Goal: Task Accomplishment & Management: Manage account settings

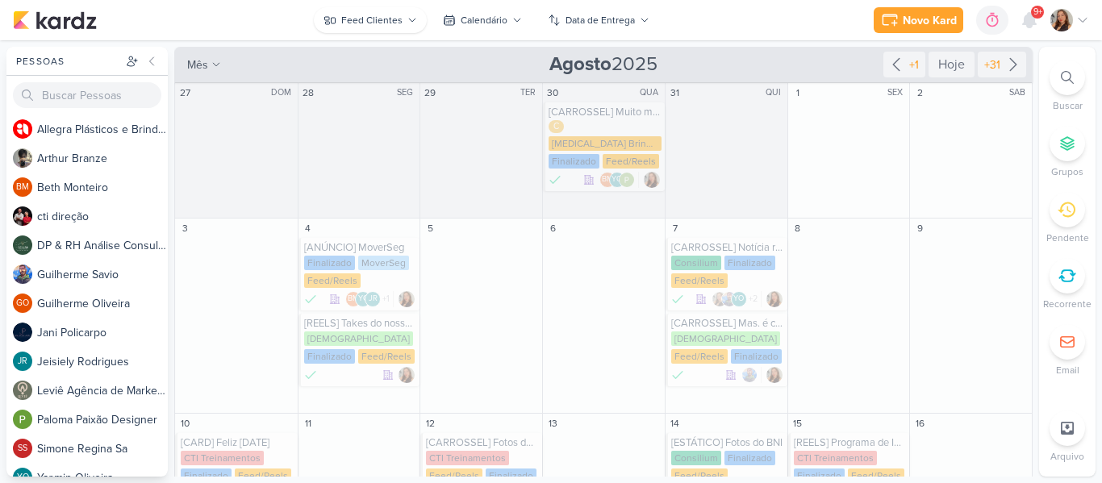
scroll to position [926, 0]
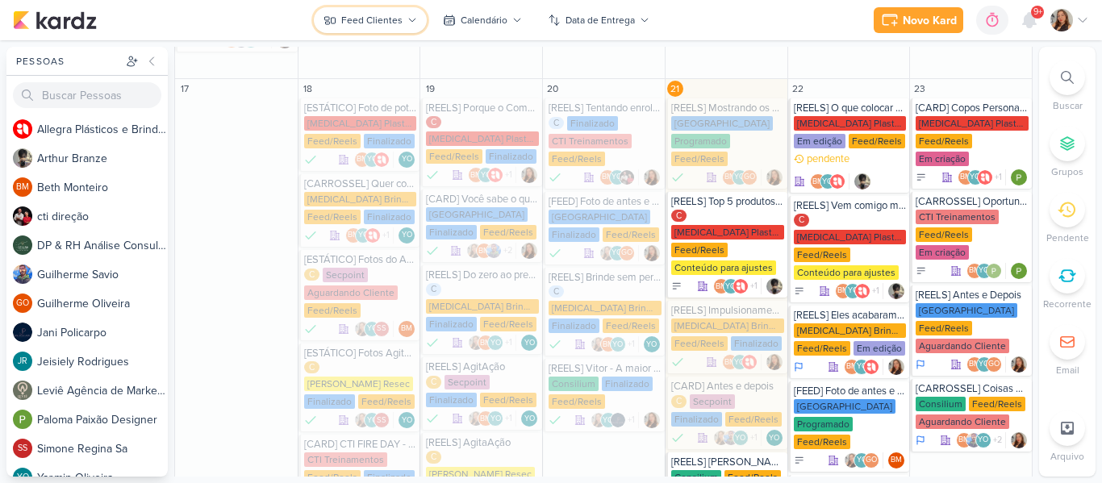
click at [383, 23] on div "Feed Clientes" at bounding box center [371, 20] width 61 height 15
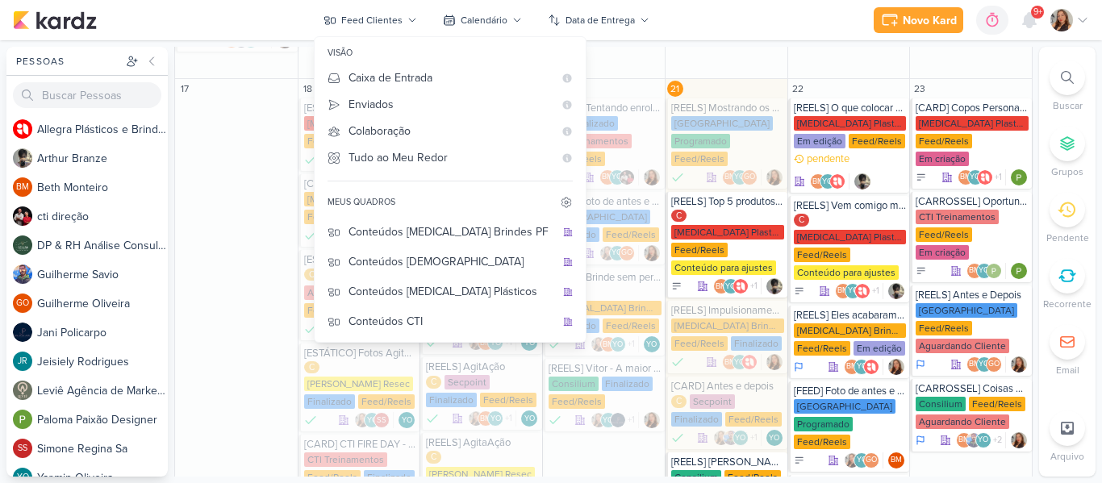
click at [281, 21] on div "Novo Kard Ctrl + k 0h0m Sessão desligada... Hoje 0h0m Semana 0h0m Mês 0h0m" at bounding box center [551, 20] width 1077 height 40
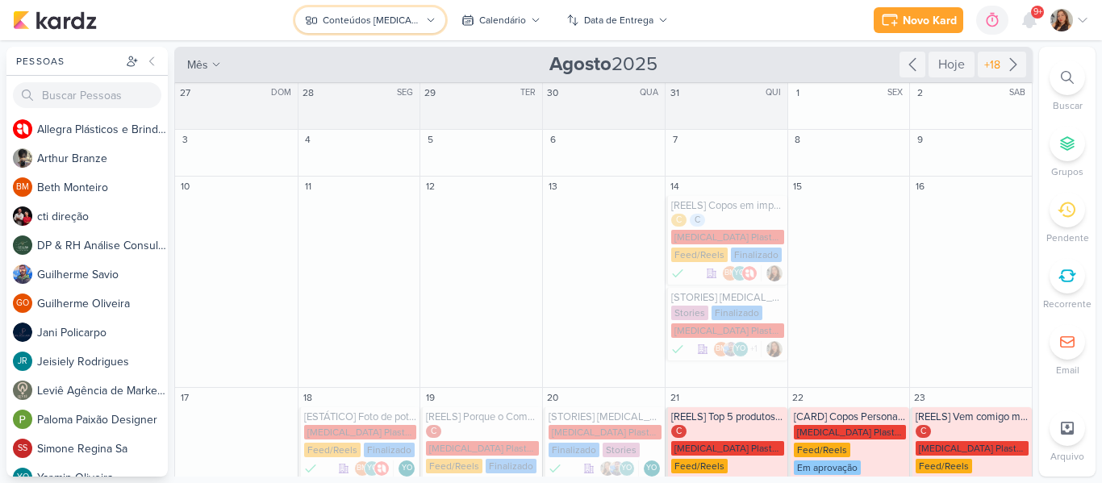
click at [397, 29] on button "Conteúdos [MEDICAL_DATA] Plásticos" at bounding box center [369, 20] width 149 height 26
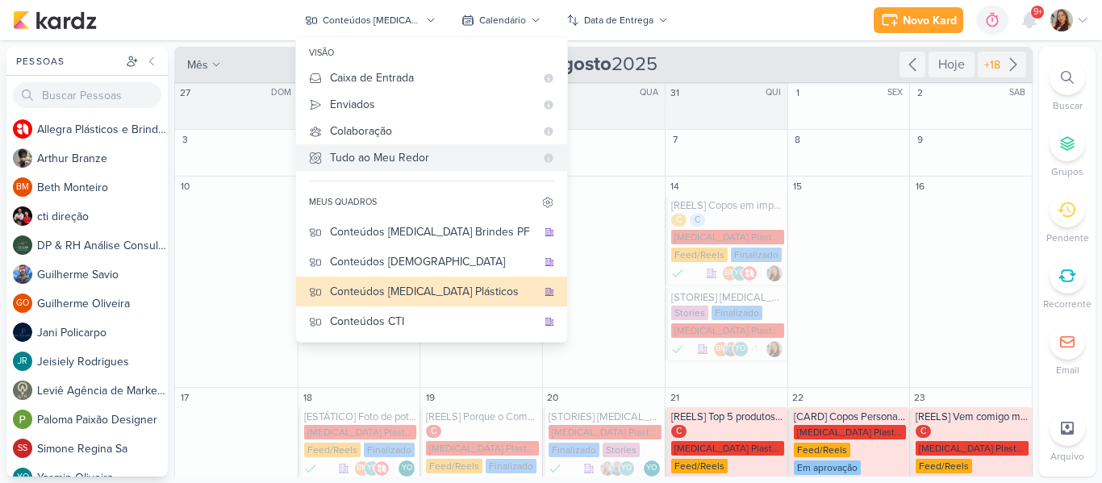
click at [390, 160] on div "Tudo ao Meu Redor" at bounding box center [432, 157] width 205 height 17
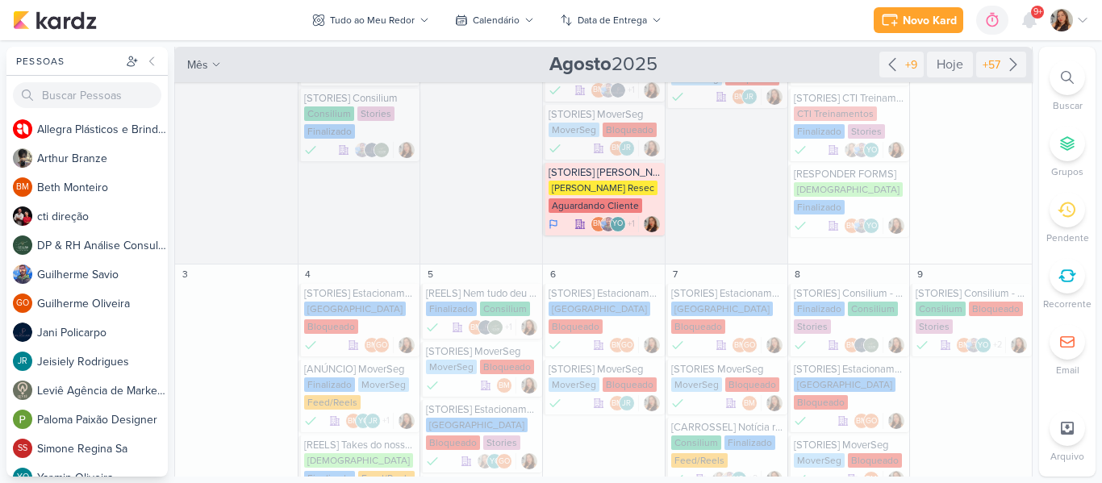
scroll to position [79, 0]
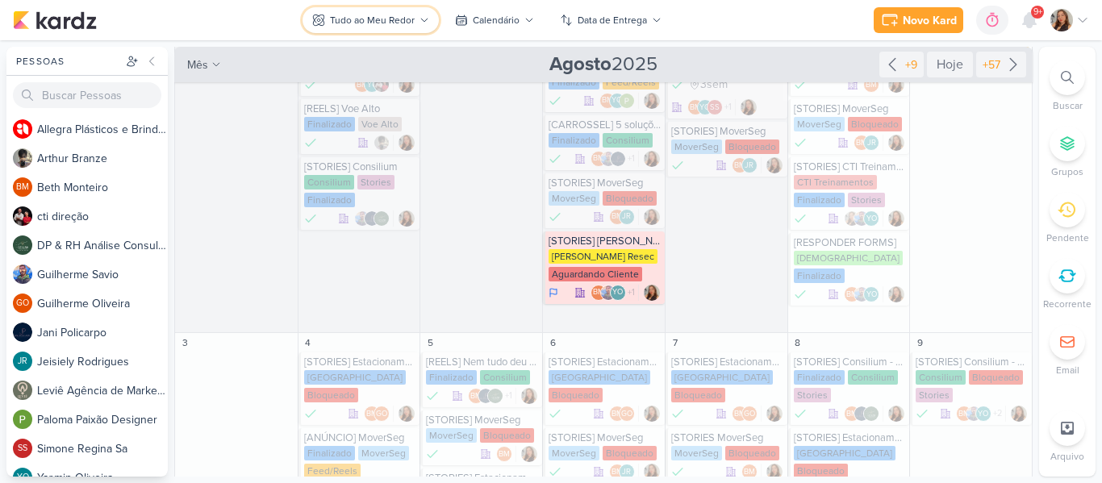
click at [432, 13] on button "Tudo ao Meu Redor" at bounding box center [371, 20] width 136 height 26
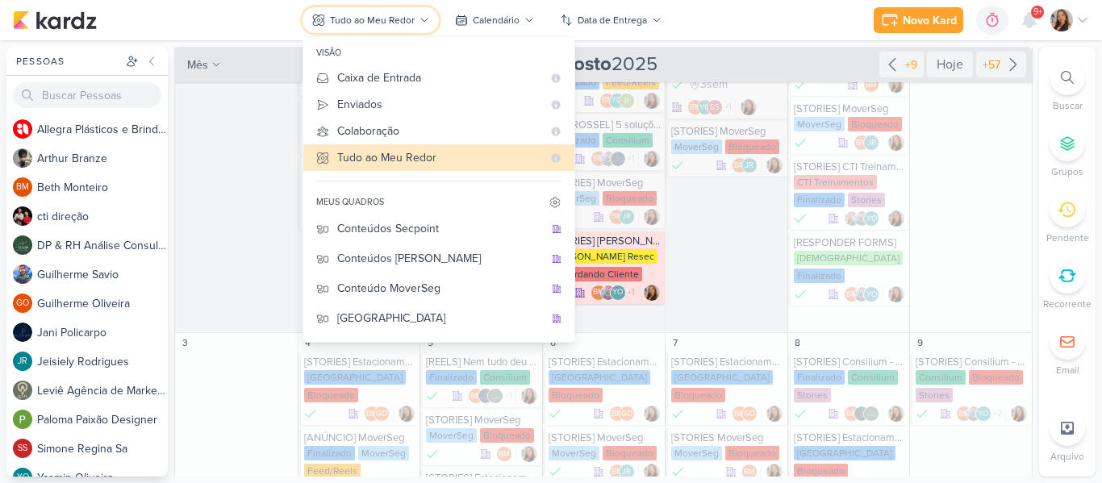
scroll to position [208, 0]
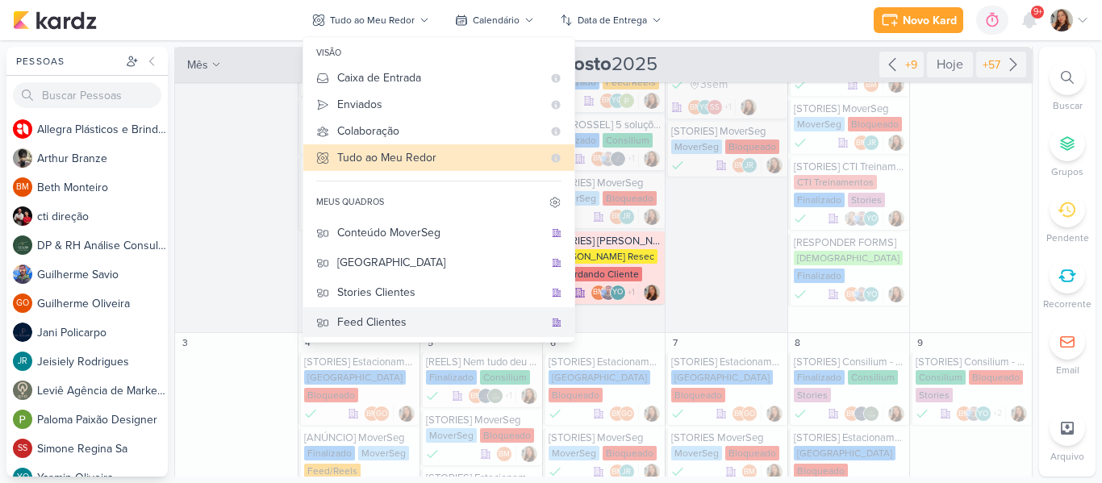
click at [412, 322] on div "Feed Clientes" at bounding box center [440, 322] width 207 height 17
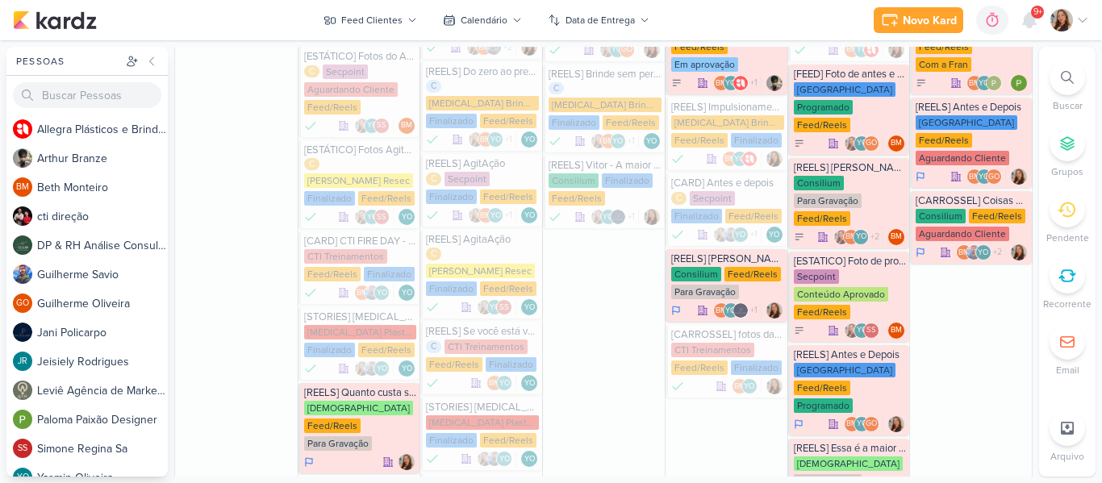
scroll to position [1153, 0]
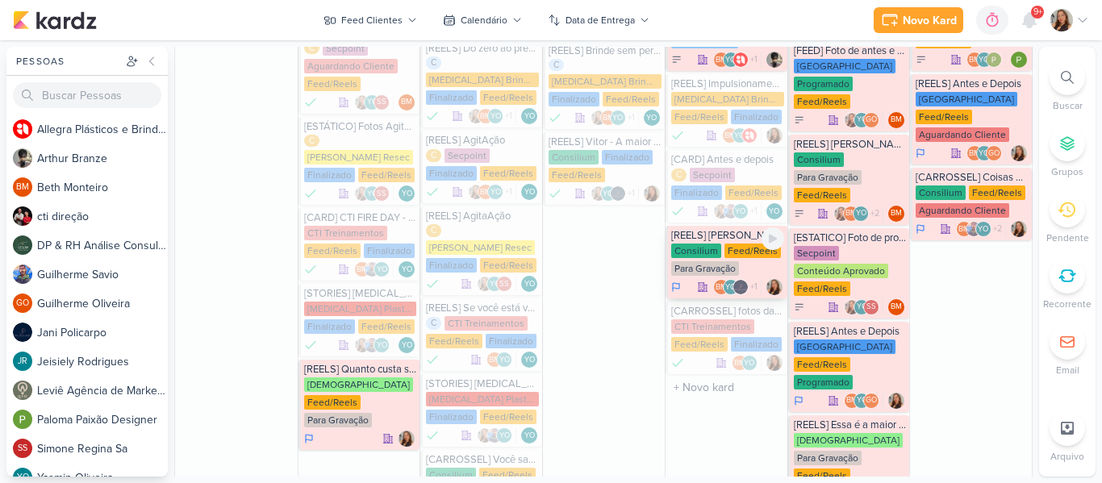
click at [701, 261] on div "Para Gravação" at bounding box center [705, 268] width 68 height 15
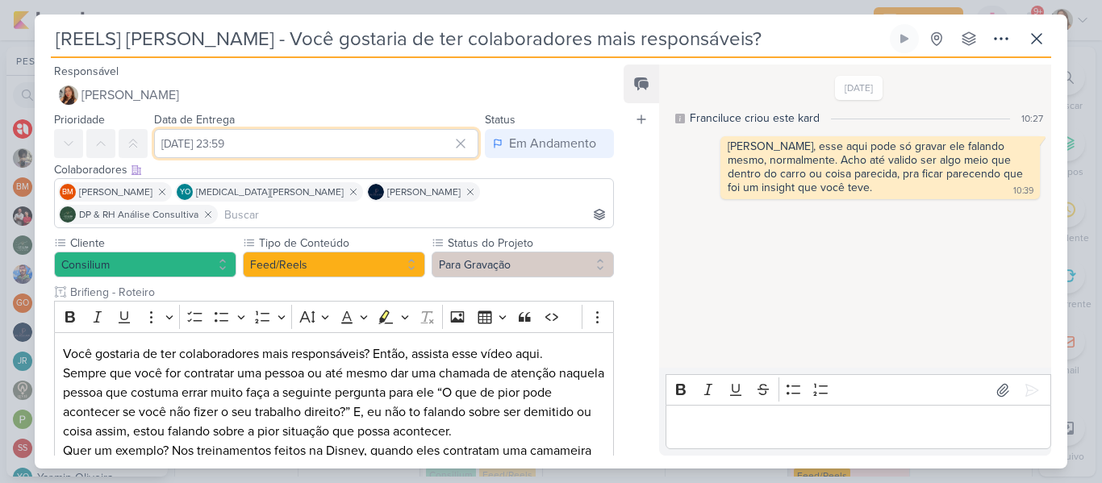
click at [266, 149] on input "[DATE] 23:59" at bounding box center [316, 143] width 324 height 29
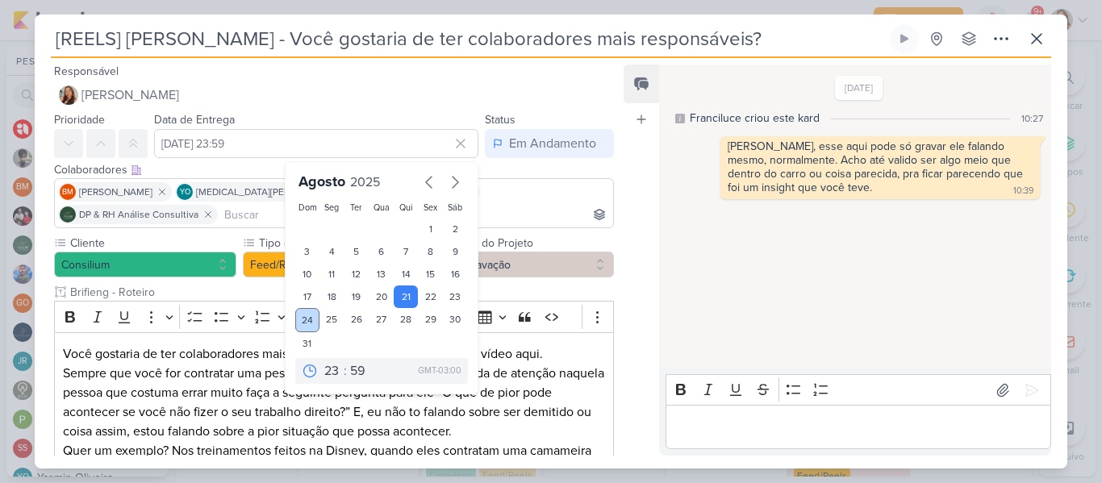
click at [299, 320] on div "24" at bounding box center [307, 320] width 25 height 24
type input "[DATE] 23:59"
click at [636, 244] on div "Feed Atrelar email Solte o email para atrelar ao kard" at bounding box center [642, 260] width 36 height 391
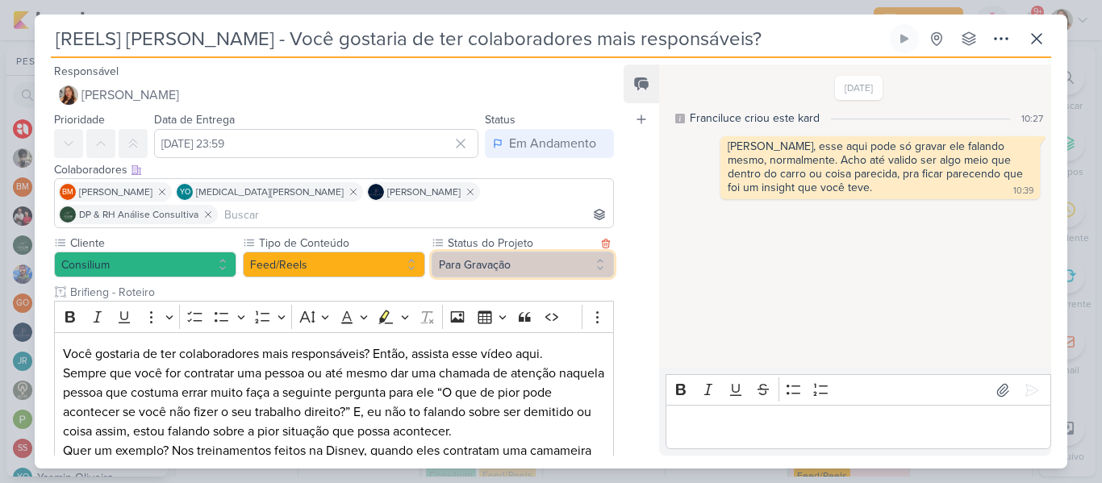
click at [562, 252] on button "Para Gravação" at bounding box center [523, 265] width 182 height 26
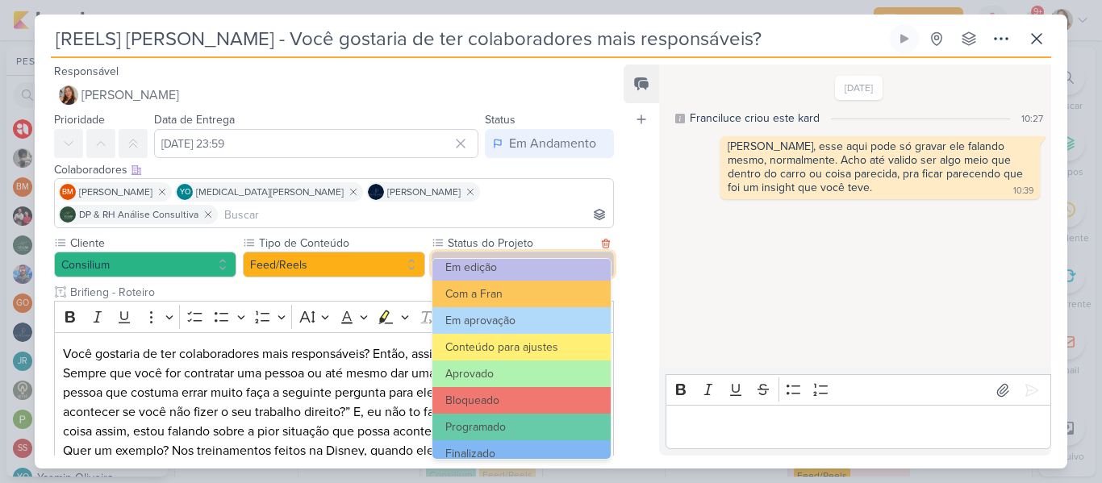
scroll to position [182, 0]
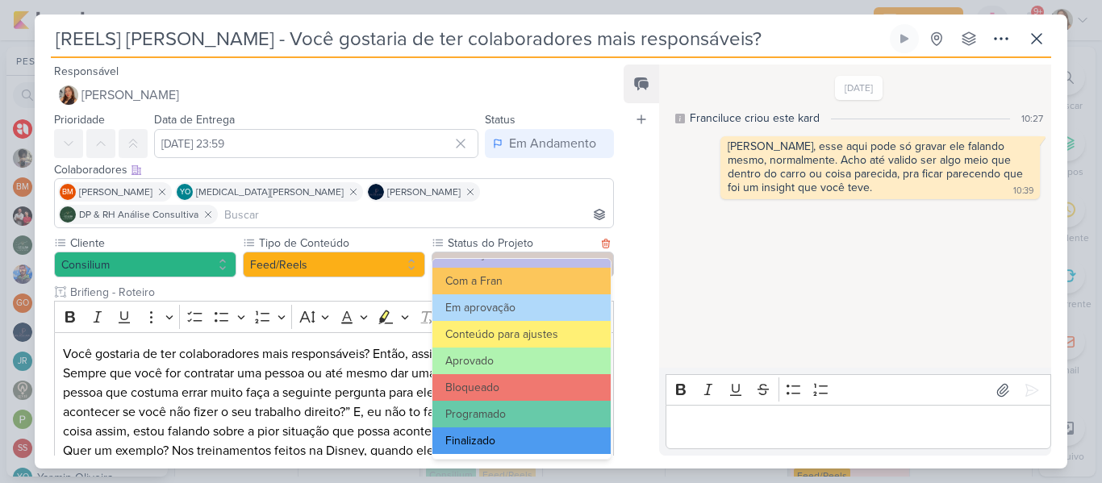
click at [521, 441] on button "Finalizado" at bounding box center [522, 441] width 178 height 27
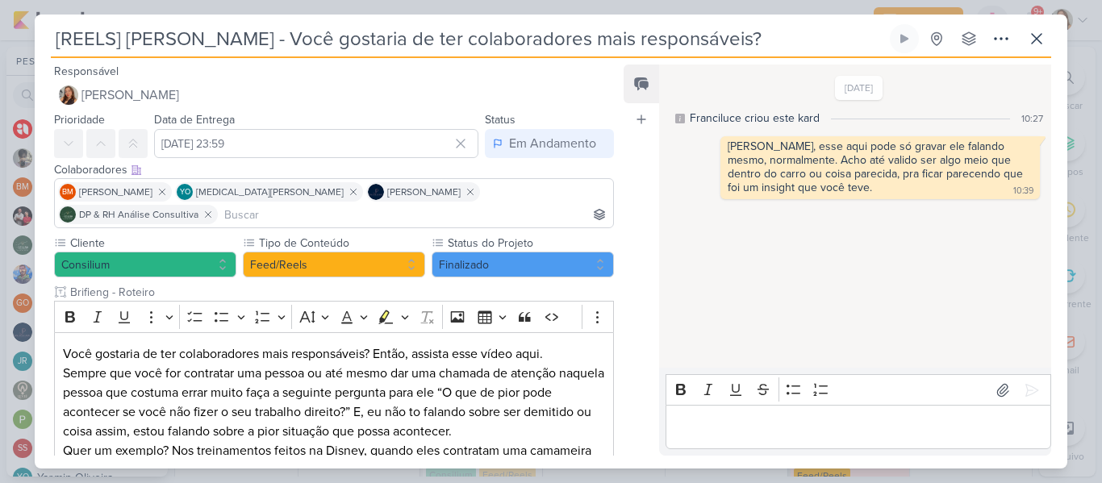
scroll to position [220, 0]
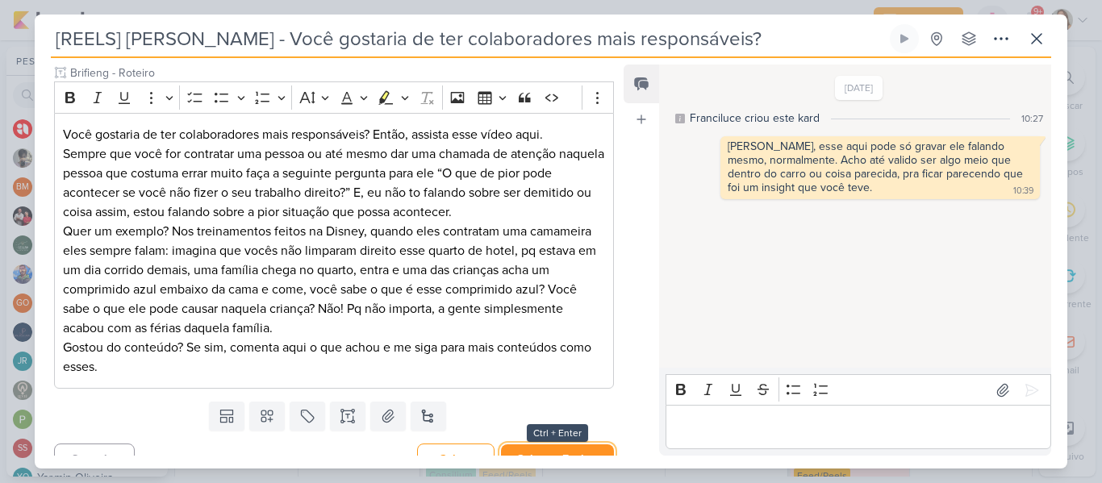
click at [565, 445] on button "Salvar e Fechar" at bounding box center [557, 460] width 113 height 30
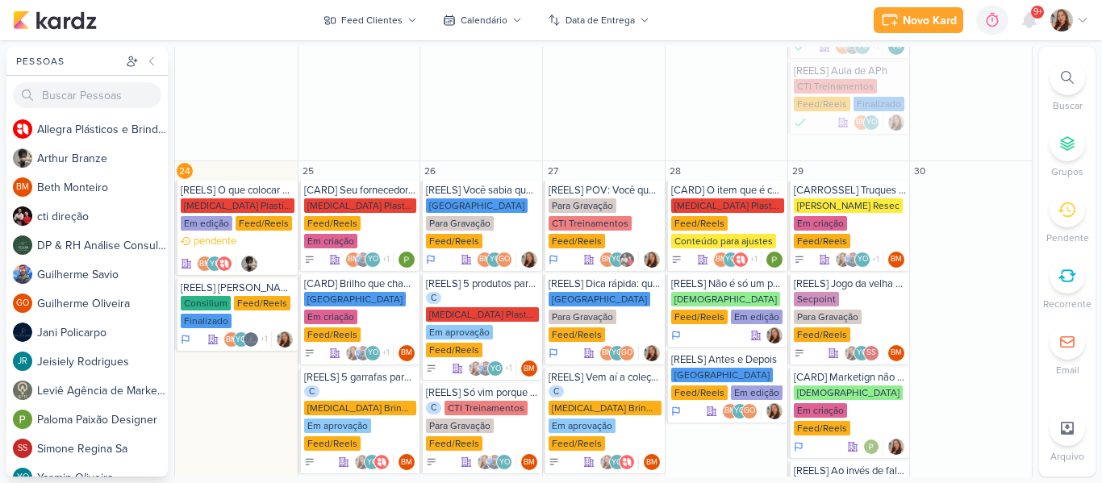
scroll to position [1666, 0]
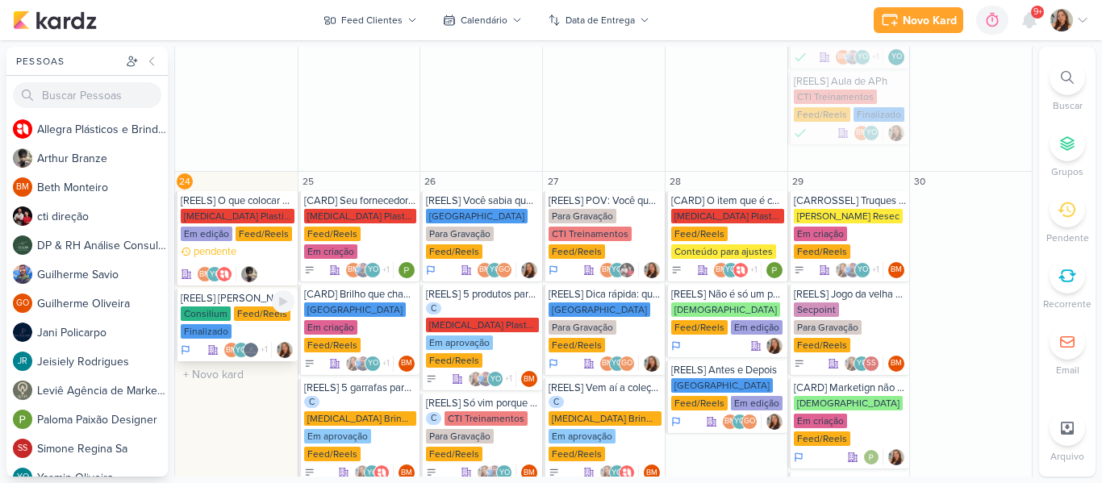
click at [214, 324] on div "Finalizado" at bounding box center [206, 331] width 51 height 15
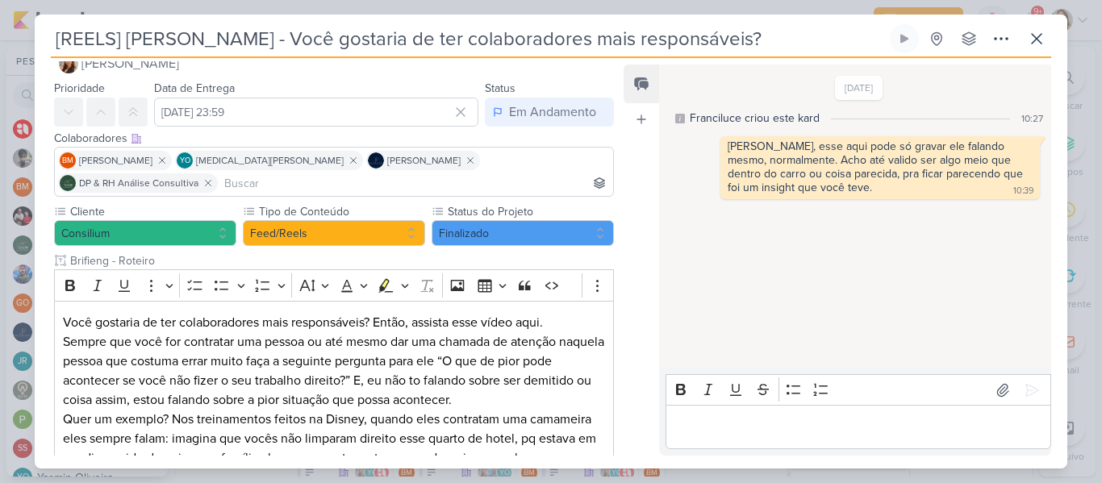
scroll to position [0, 0]
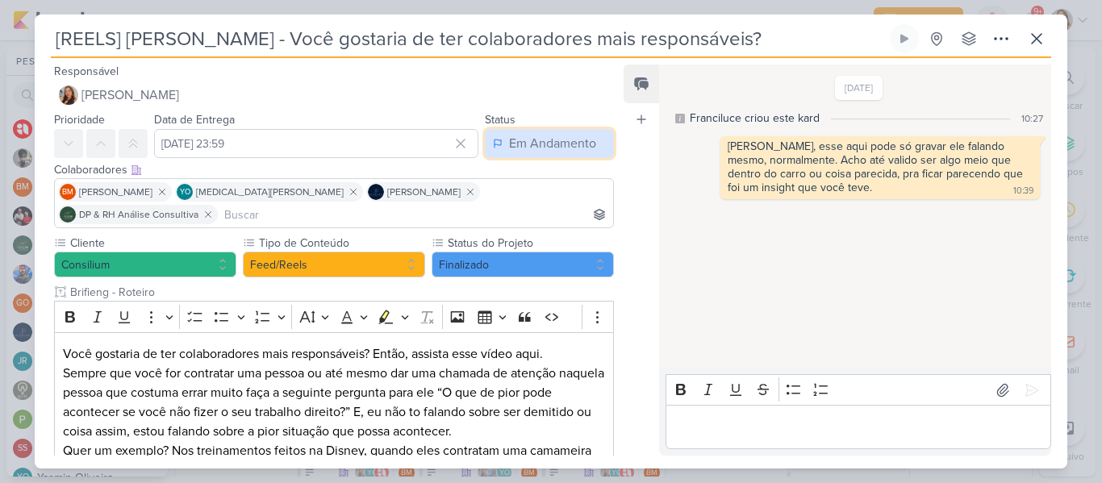
click at [566, 145] on div "Em Andamento" at bounding box center [552, 143] width 87 height 19
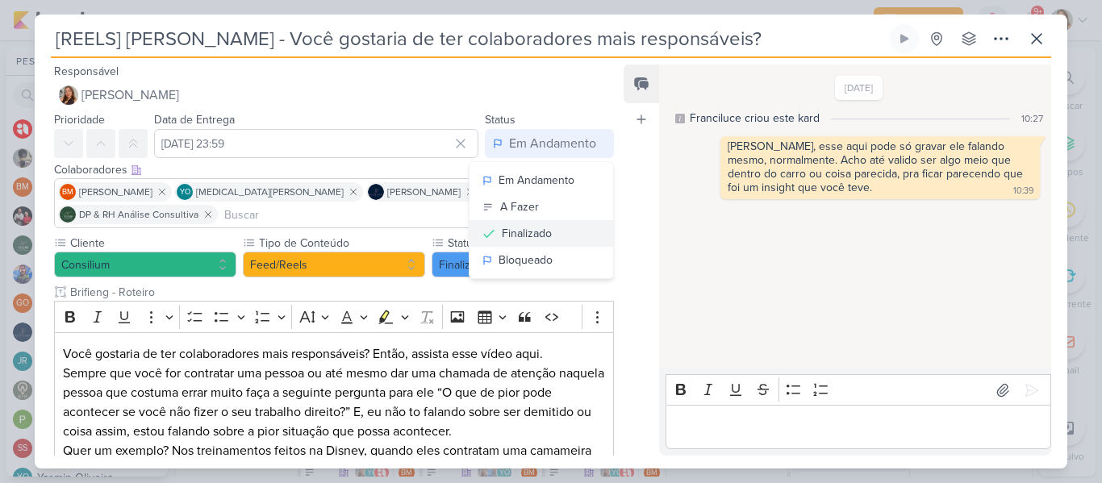
click at [528, 241] on div "Finalizado" at bounding box center [527, 233] width 50 height 17
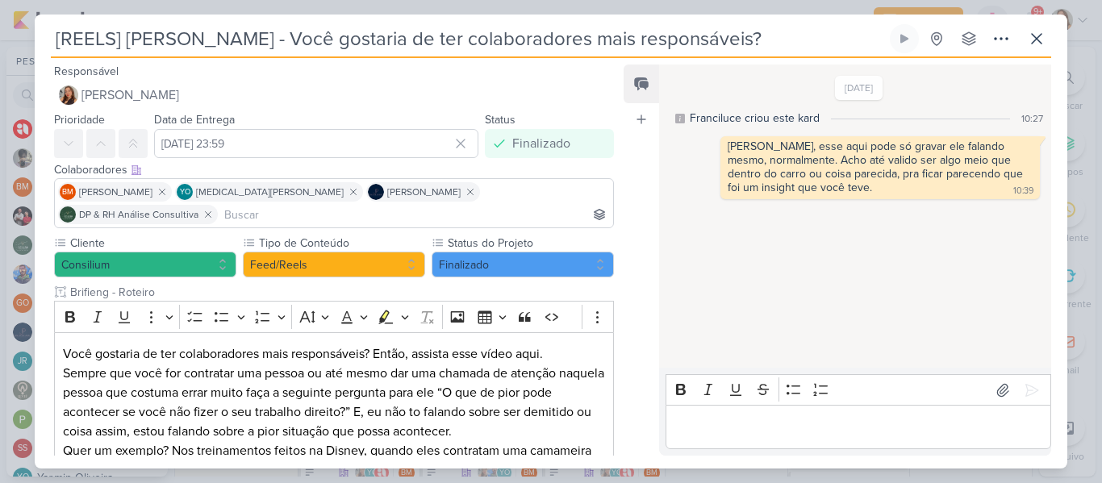
scroll to position [220, 0]
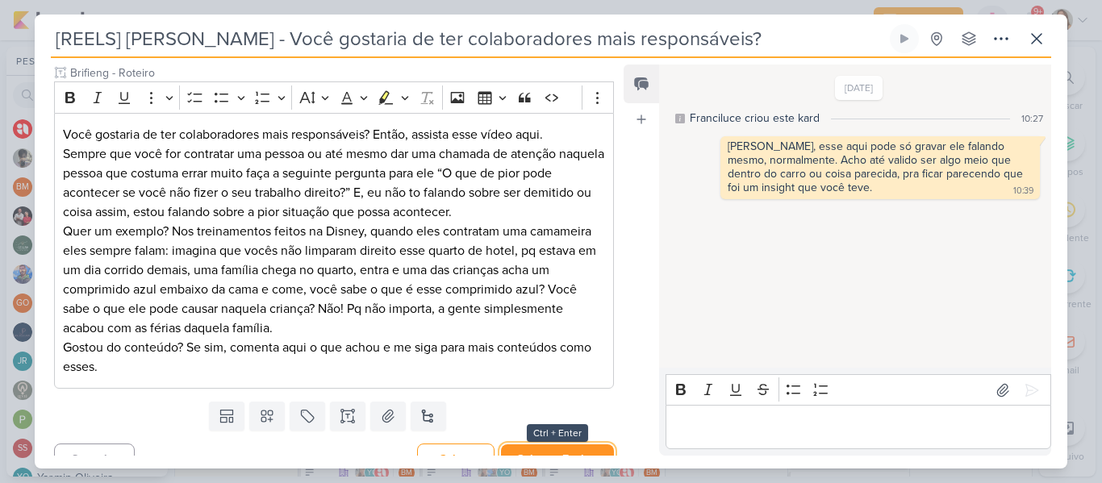
click at [577, 445] on button "Salvar e Fechar" at bounding box center [557, 460] width 113 height 30
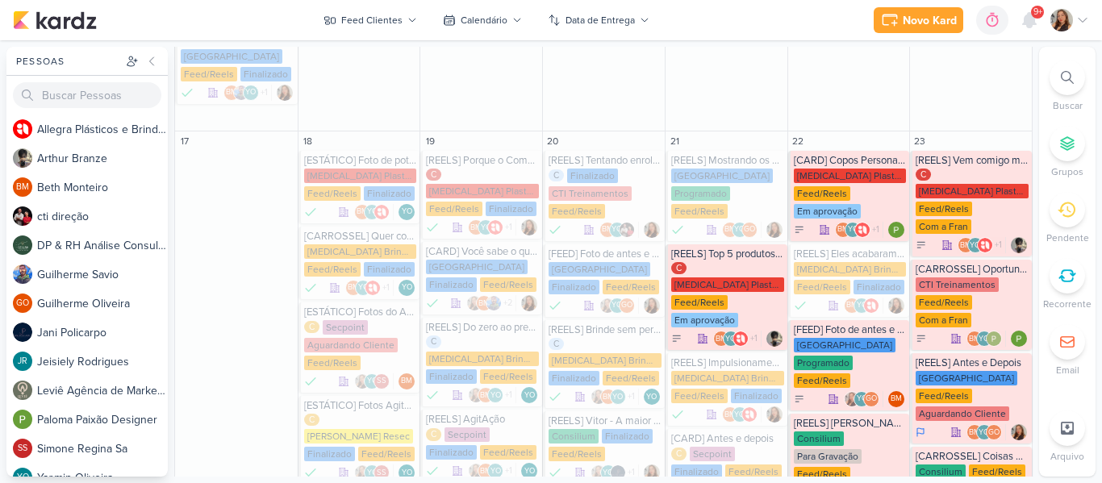
scroll to position [890, 0]
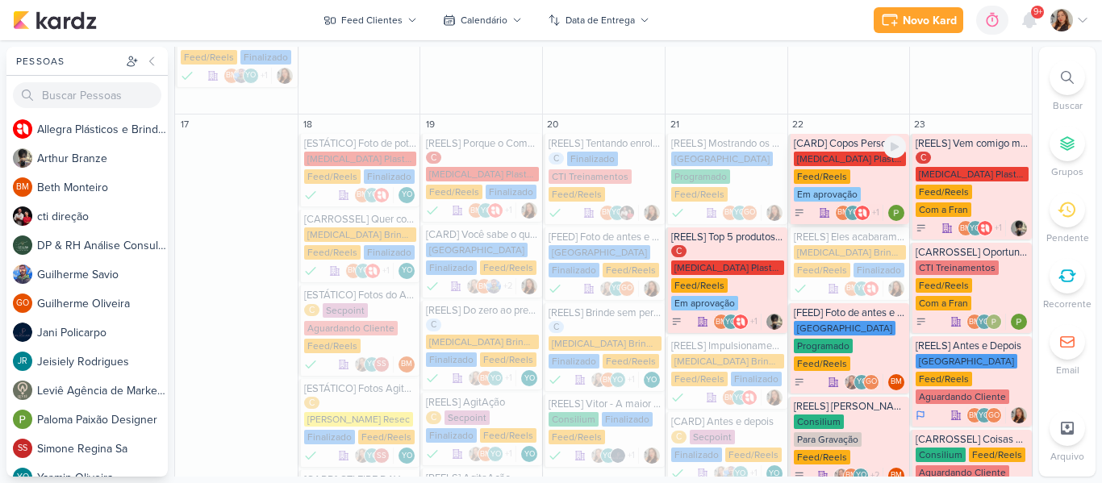
click at [816, 152] on div "[MEDICAL_DATA] Plasticos PJ" at bounding box center [850, 159] width 113 height 15
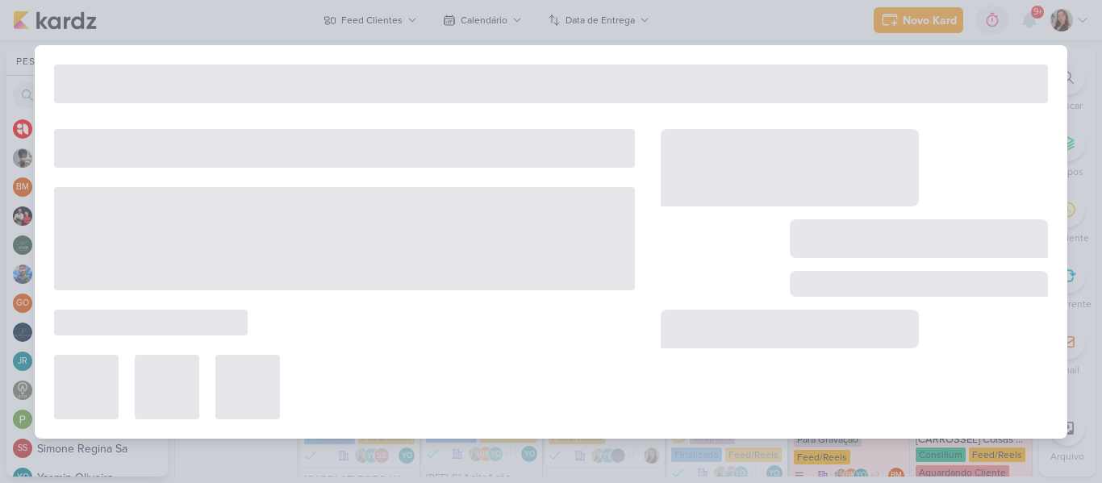
type input "[CARD] Copos Personalizados em 1 cor"
type input "[DATE] 23:59"
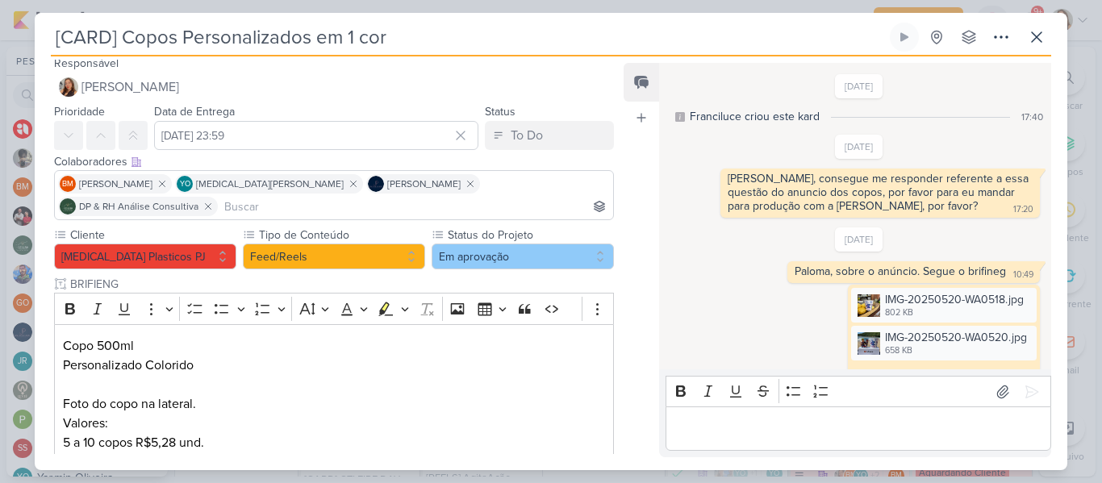
scroll to position [140, 0]
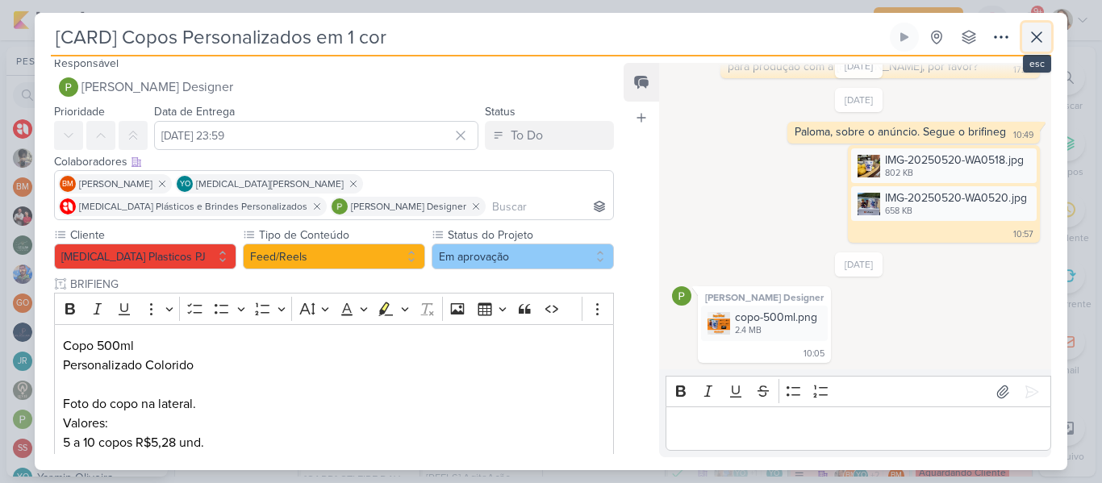
click at [1032, 45] on icon at bounding box center [1036, 36] width 19 height 19
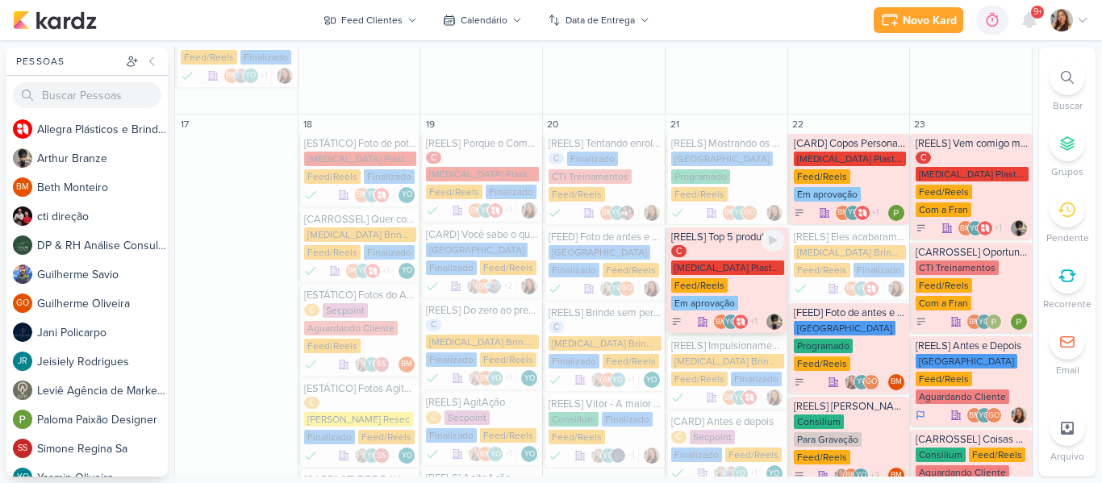
click at [717, 278] on div "Feed/Reels" at bounding box center [699, 285] width 56 height 15
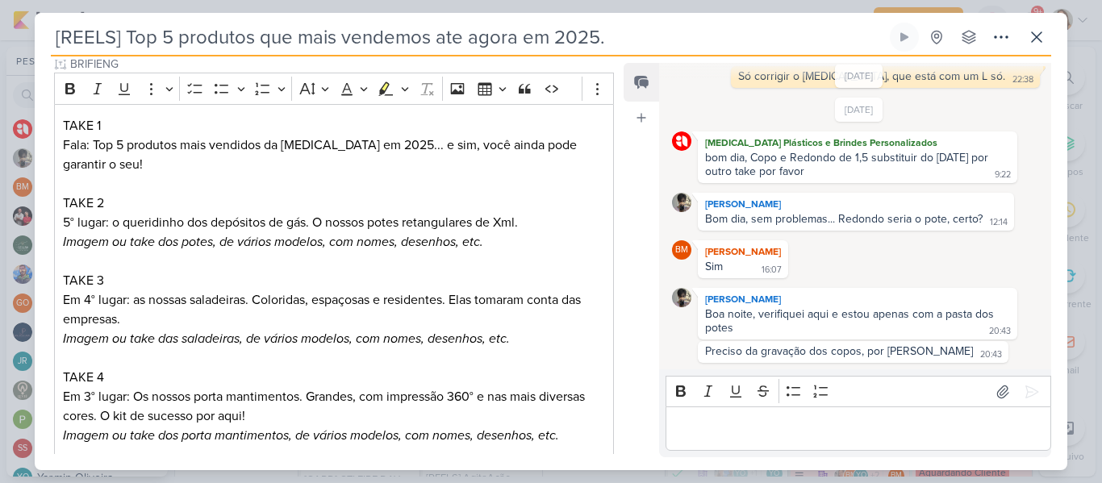
scroll to position [257, 0]
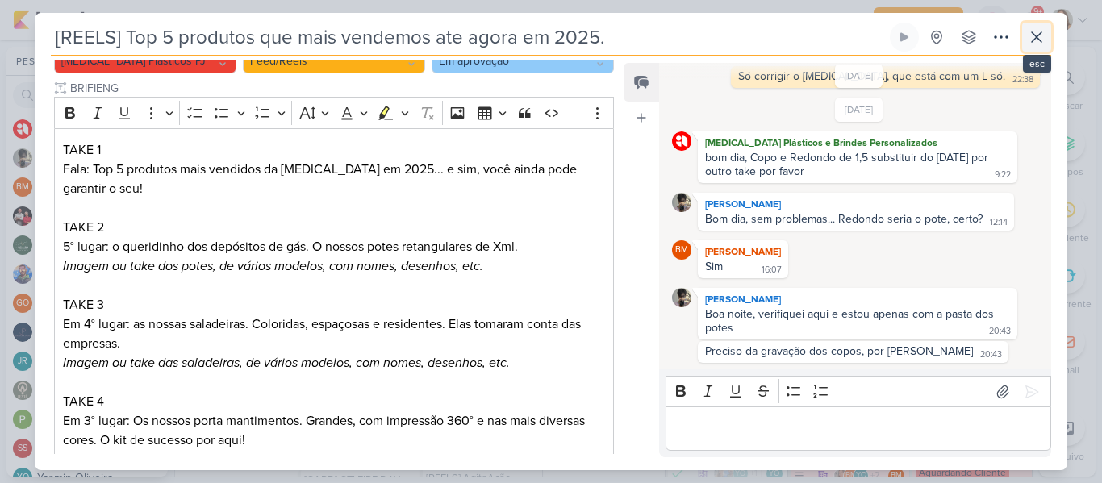
click at [1042, 33] on icon at bounding box center [1037, 37] width 10 height 10
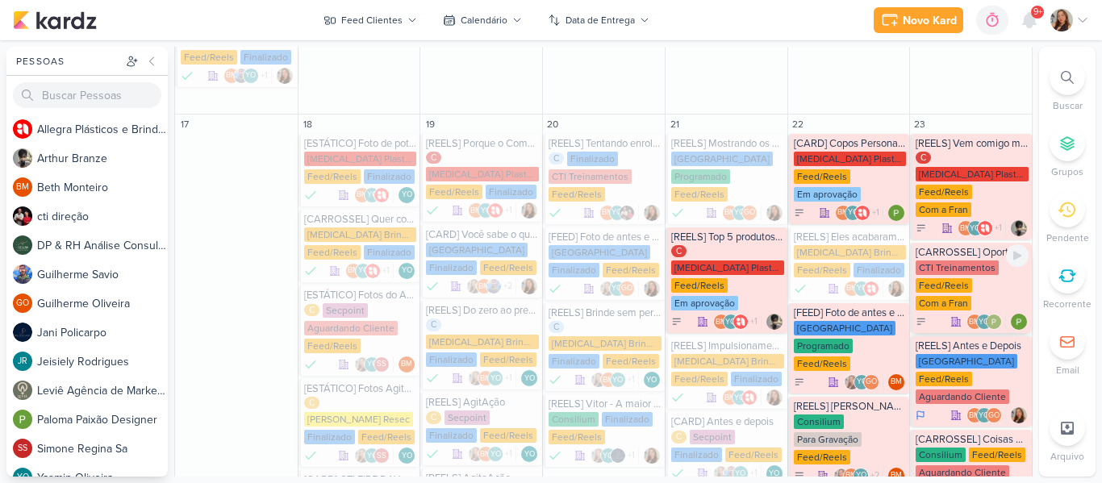
click at [985, 261] on div "CTI Treinamentos" at bounding box center [957, 268] width 83 height 15
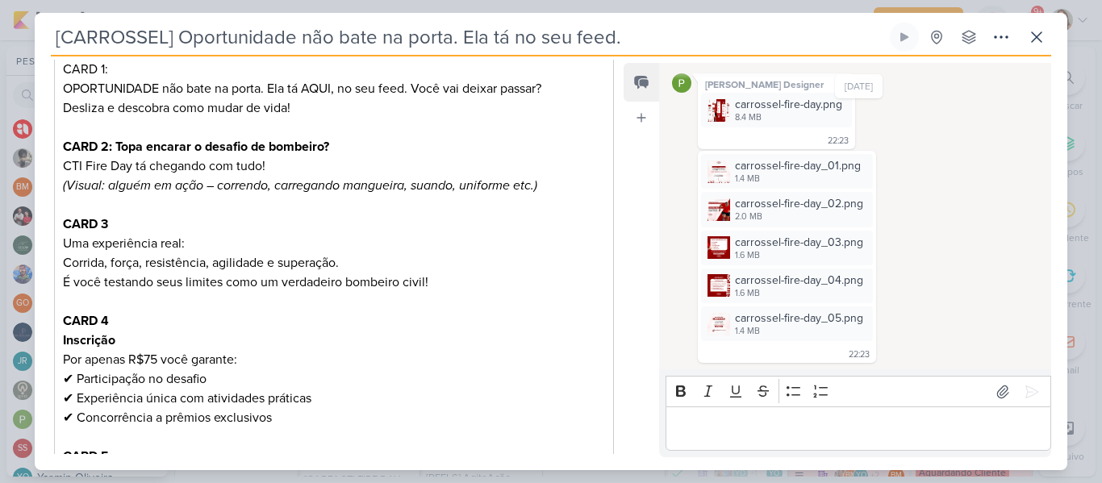
scroll to position [239, 0]
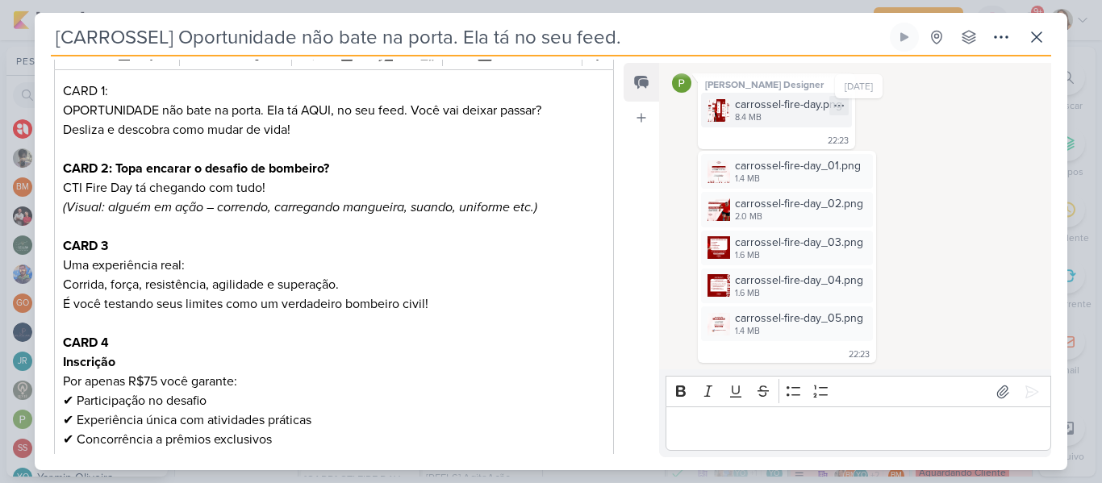
click at [742, 119] on div "8.4 MB" at bounding box center [788, 117] width 107 height 13
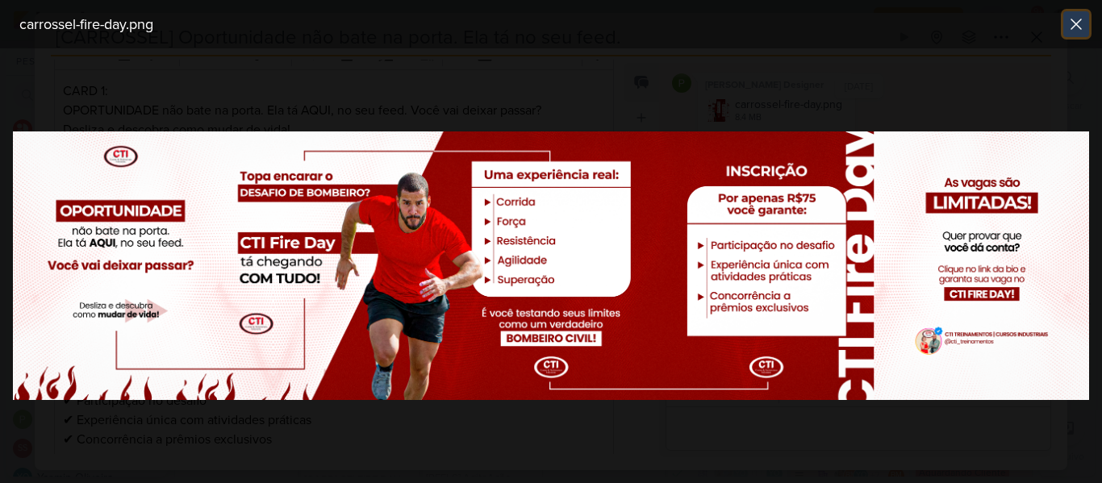
click at [1075, 30] on icon at bounding box center [1076, 24] width 19 height 19
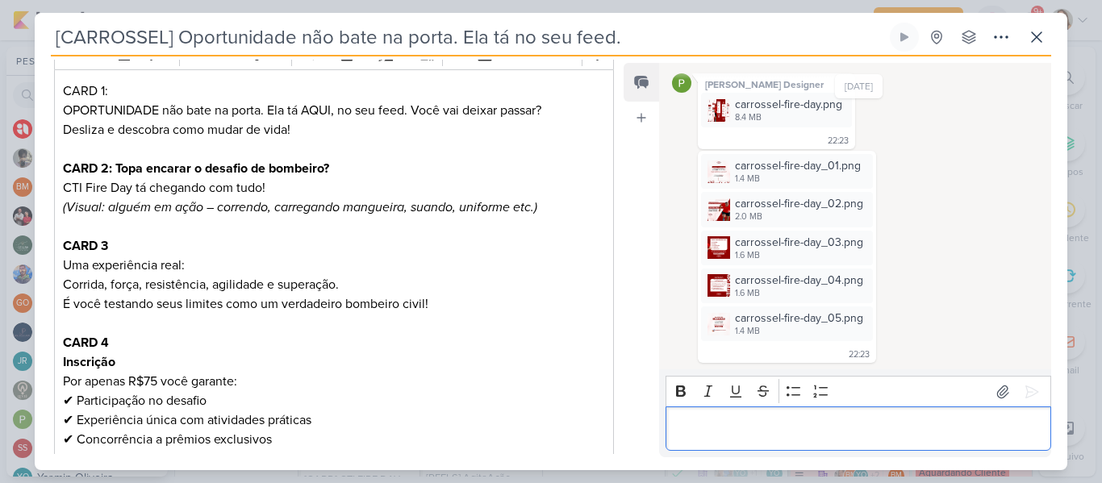
click at [803, 441] on div "Editor editing area: main" at bounding box center [859, 429] width 386 height 44
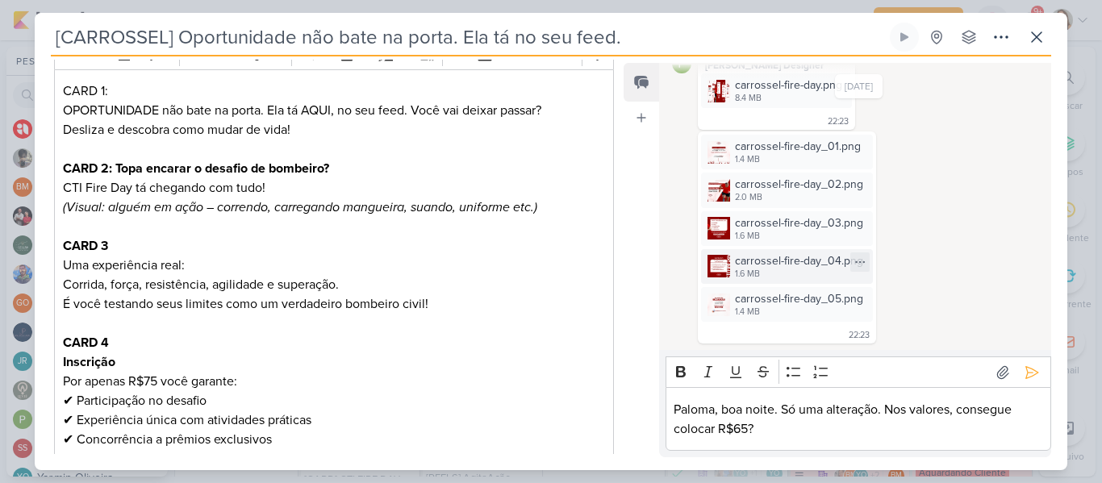
click at [749, 277] on div "1.6 MB" at bounding box center [799, 274] width 128 height 13
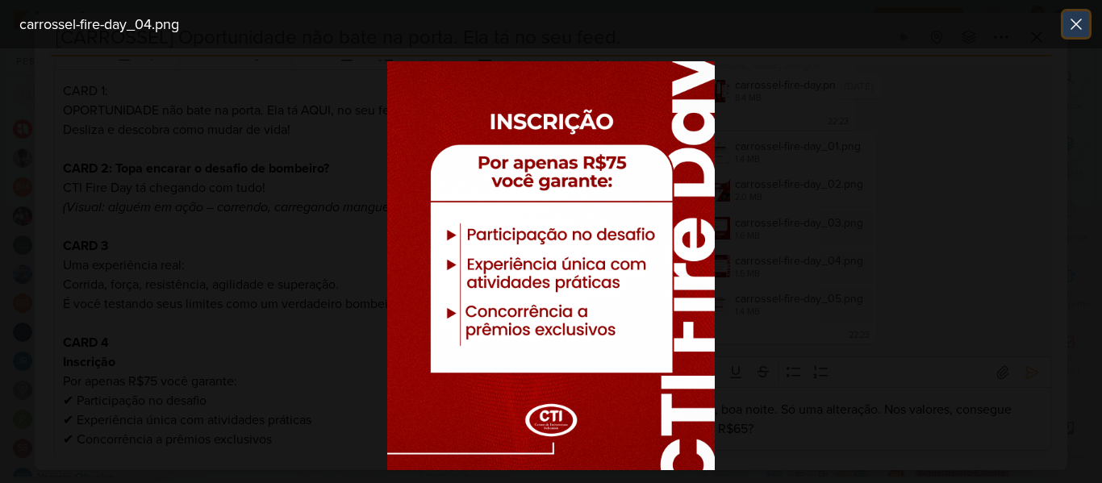
click at [1081, 27] on icon at bounding box center [1077, 24] width 10 height 10
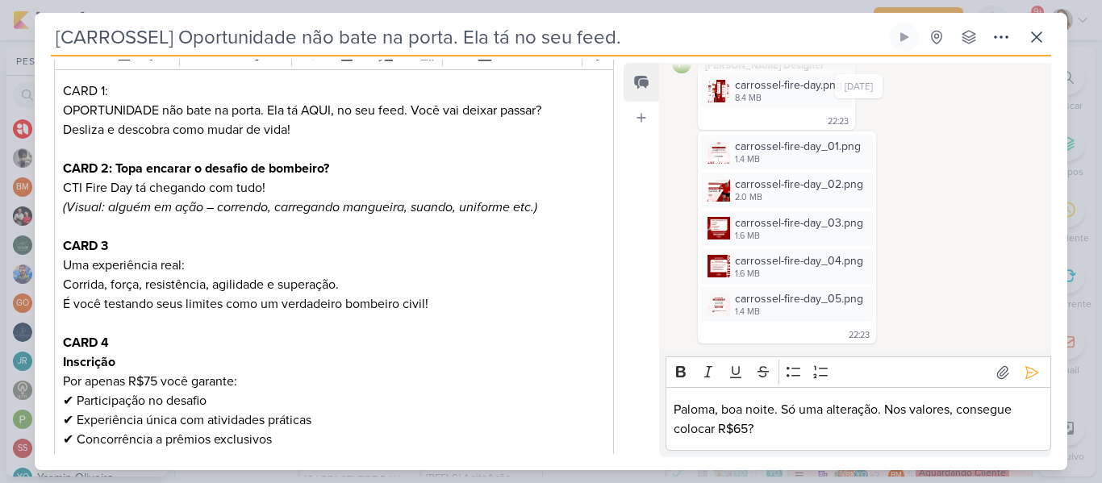
click at [827, 439] on div "Paloma, boa noite. Só uma alteração. Nos valores, consegue colocar R$65?" at bounding box center [859, 419] width 386 height 64
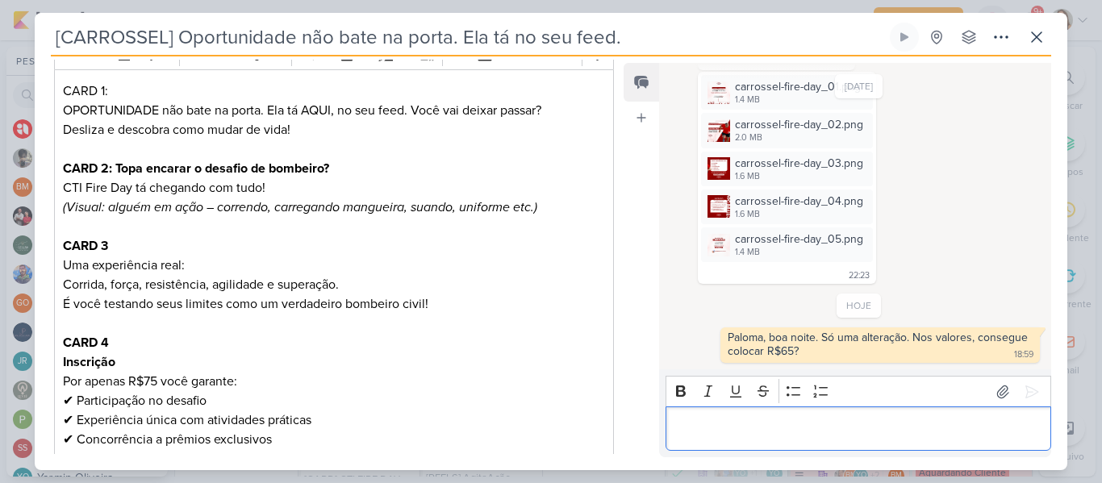
scroll to position [0, 0]
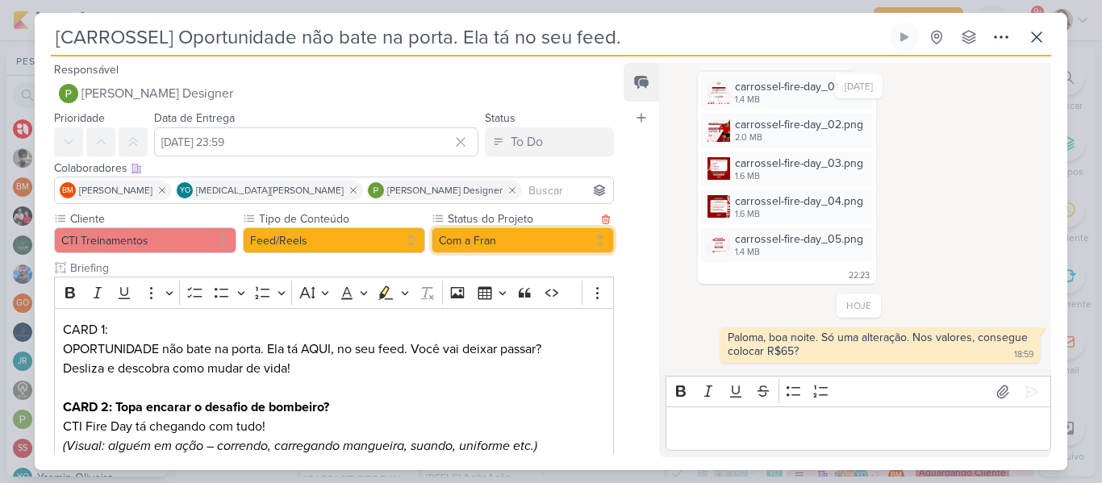
click at [483, 243] on button "Com a Fran" at bounding box center [523, 241] width 182 height 26
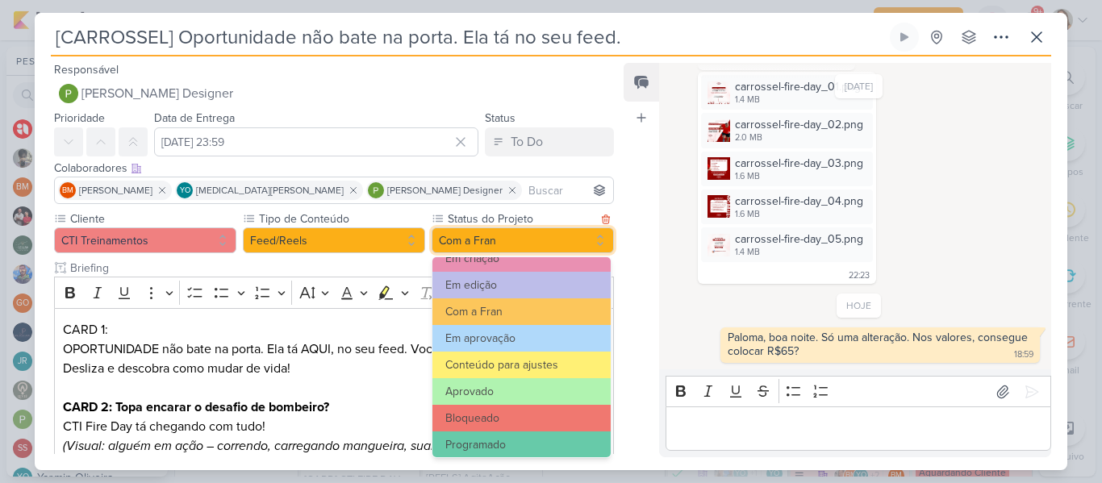
scroll to position [181, 0]
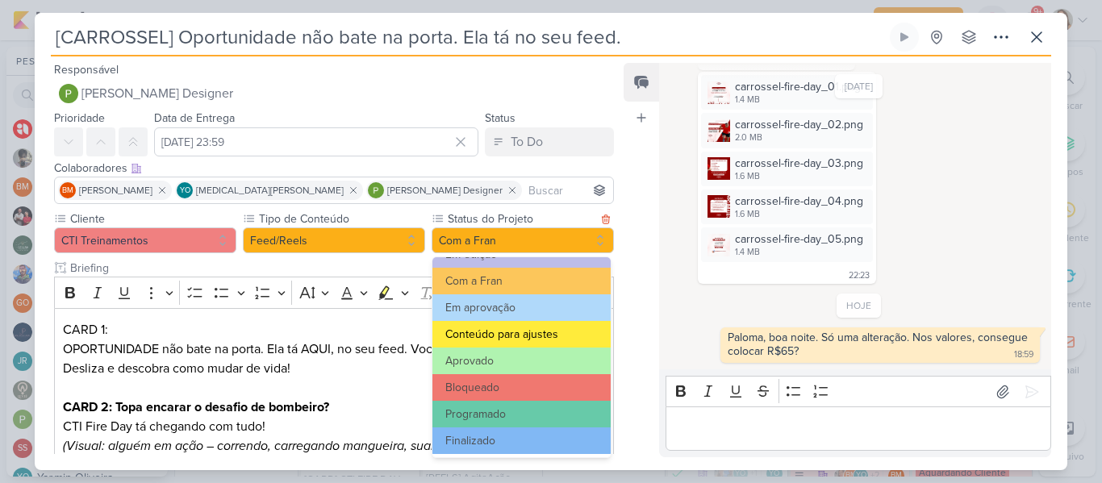
click at [530, 343] on button "Conteúdo para ajustes" at bounding box center [522, 334] width 178 height 27
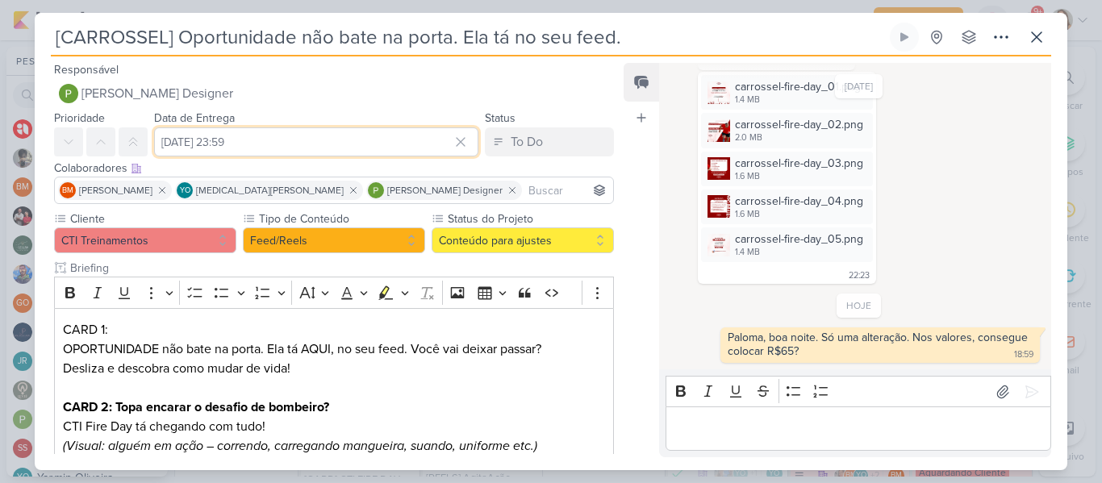
click at [328, 142] on input "[DATE] 23:59" at bounding box center [316, 142] width 324 height 29
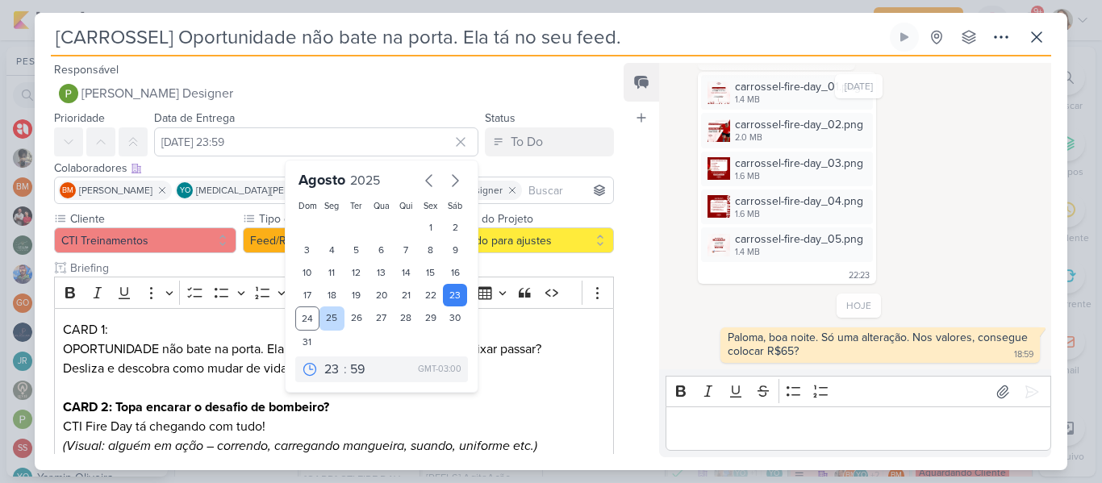
click at [324, 316] on div "25" at bounding box center [332, 319] width 25 height 24
type input "[DATE] 23:59"
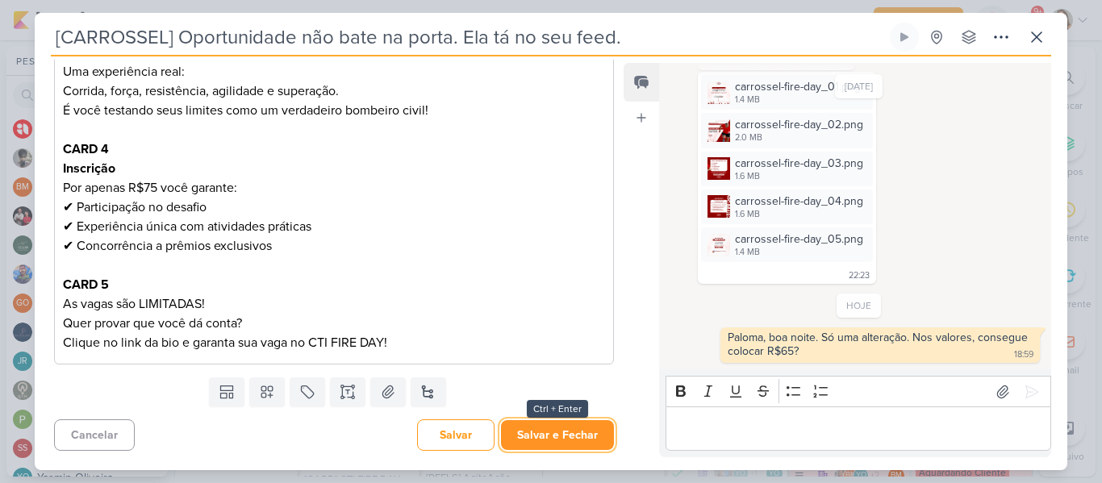
click at [542, 441] on button "Salvar e Fechar" at bounding box center [557, 435] width 113 height 30
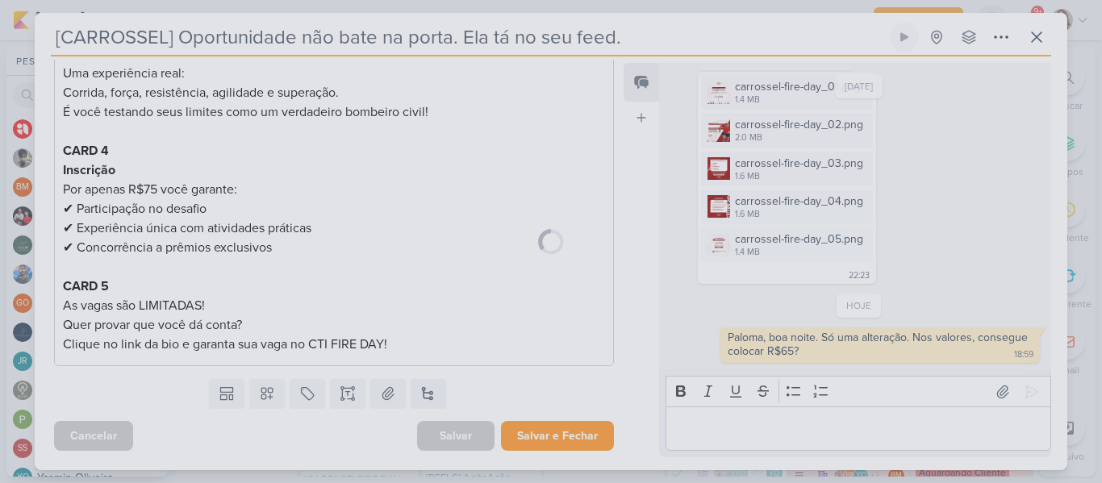
scroll to position [431, 0]
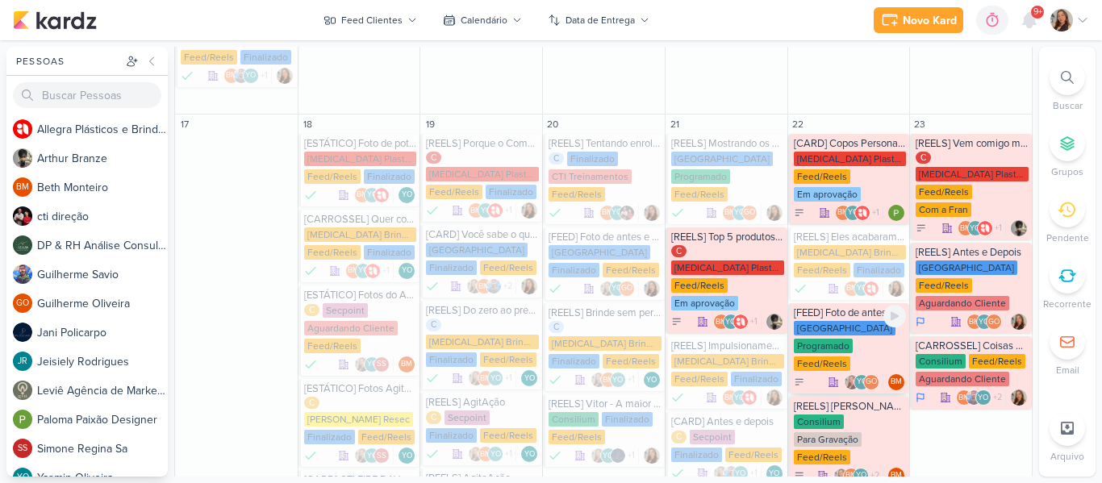
click at [865, 321] on div "[GEOGRAPHIC_DATA] Programado Feed/Reels" at bounding box center [850, 347] width 113 height 52
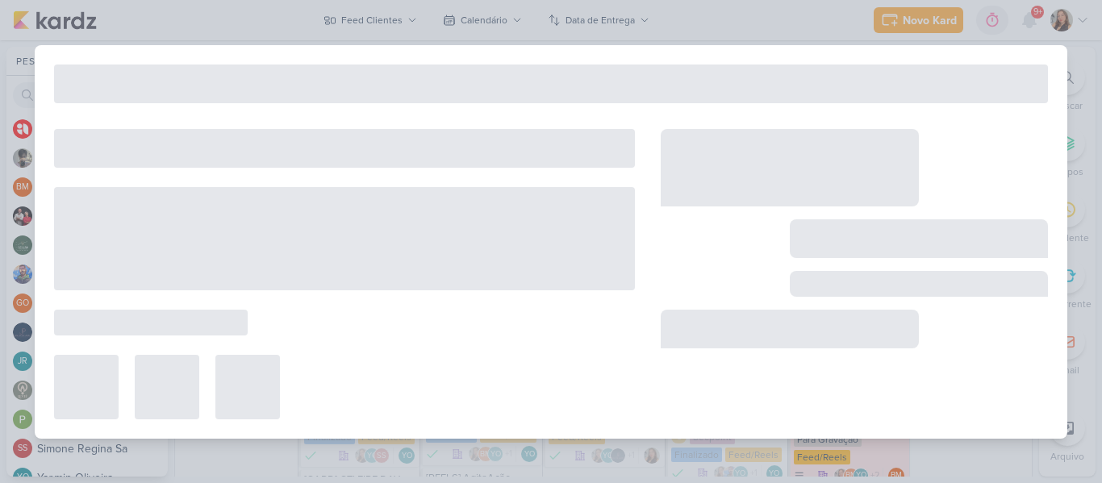
type input "[FEED] Foto de antes e depois"
type input "[DATE] 23:59"
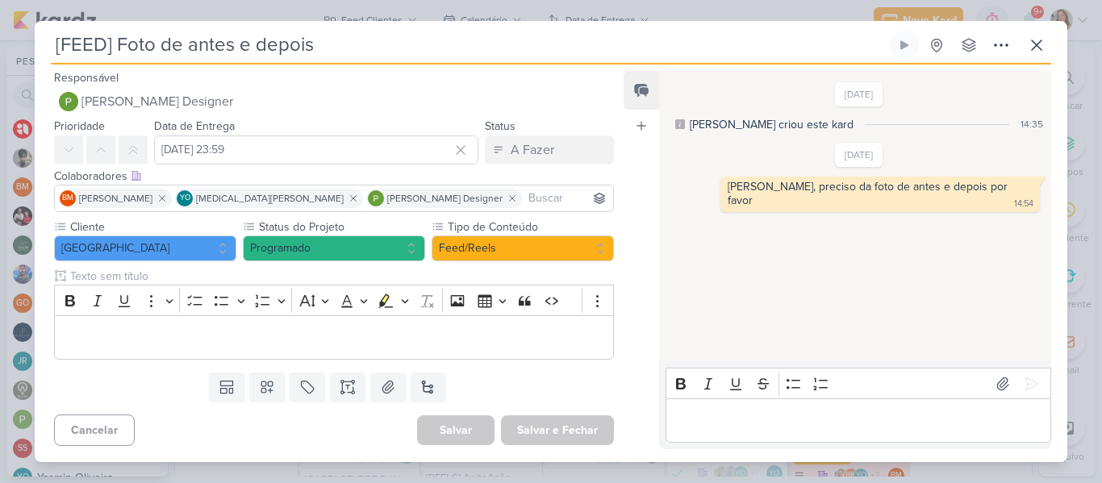
scroll to position [0, 0]
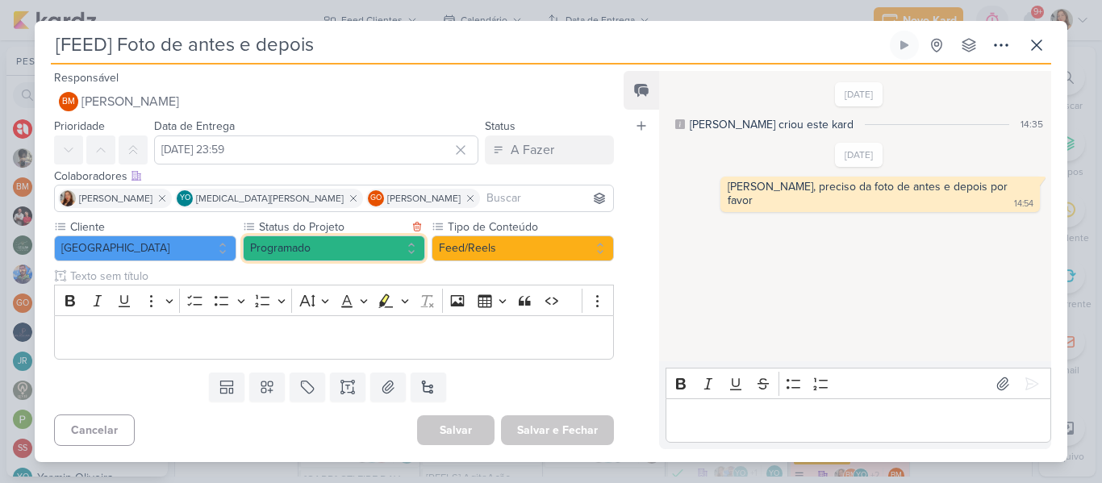
click at [366, 248] on button "Programado" at bounding box center [334, 249] width 182 height 26
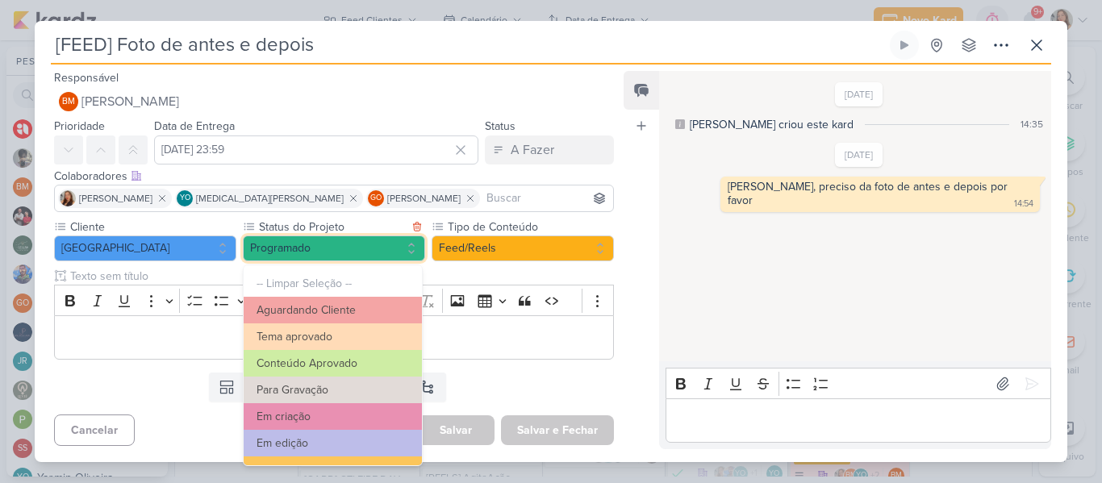
scroll to position [182, 0]
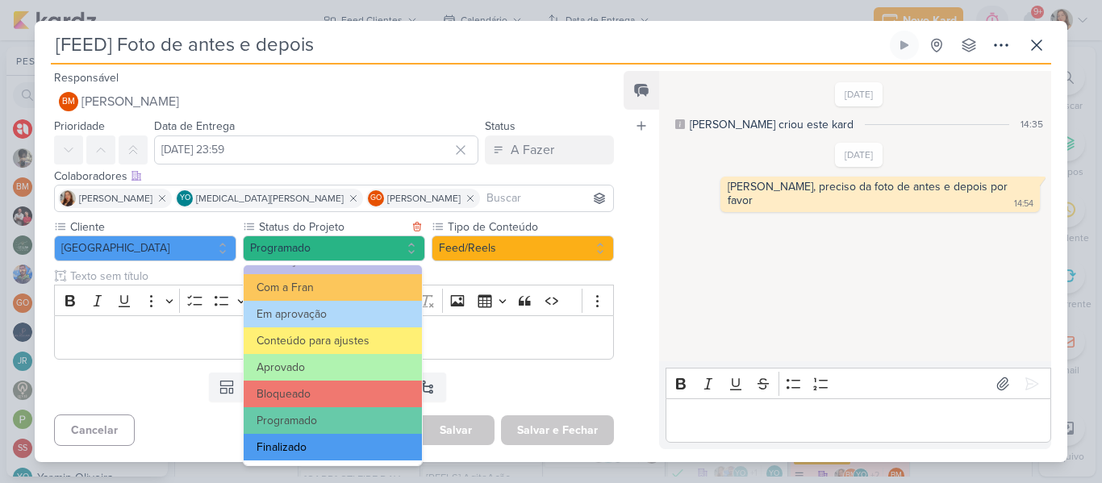
click at [353, 441] on button "Finalizado" at bounding box center [333, 447] width 178 height 27
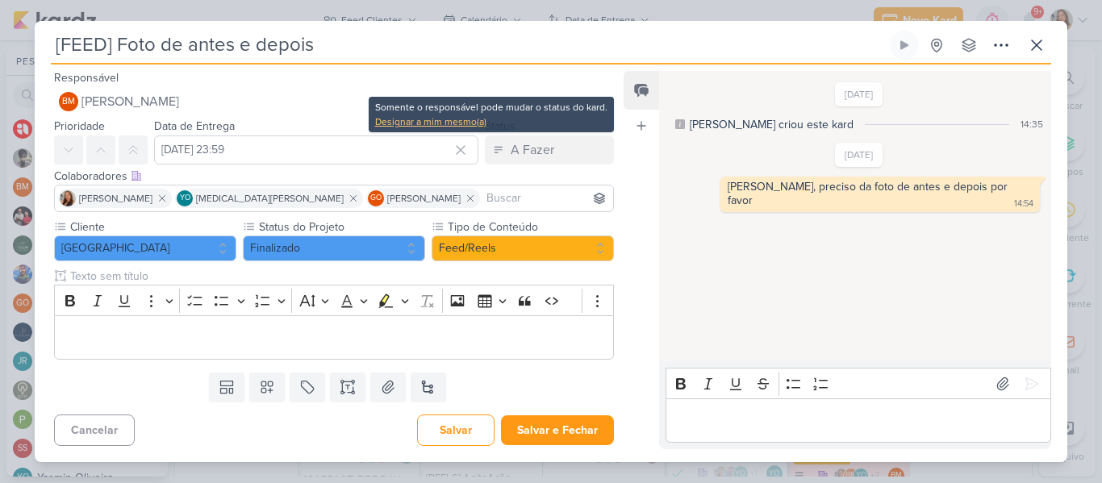
click at [477, 126] on div "Designar a mim mesmo(a)" at bounding box center [491, 122] width 232 height 15
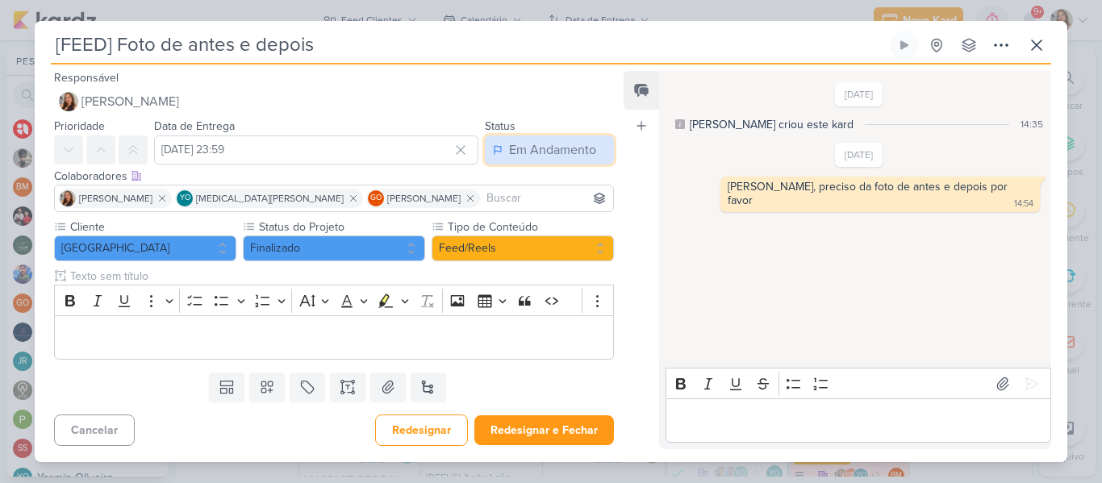
click at [509, 152] on div "Em Andamento" at bounding box center [552, 149] width 87 height 19
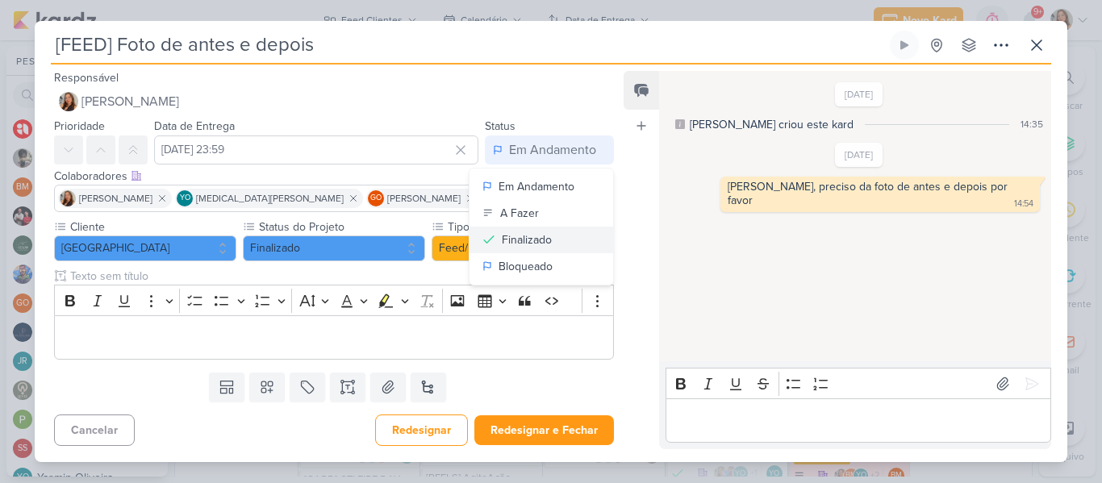
click at [542, 246] on div "Finalizado" at bounding box center [527, 240] width 50 height 17
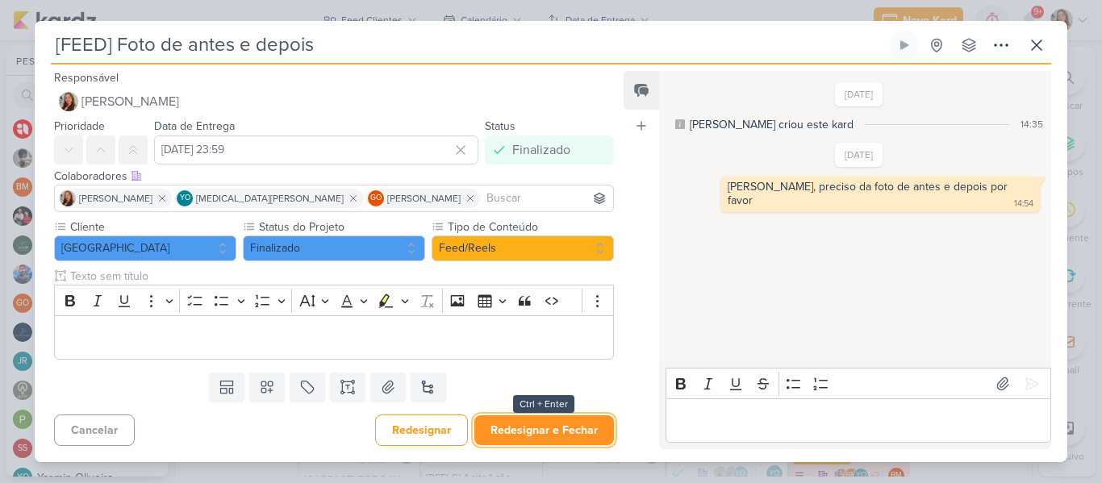
click at [534, 444] on button "Redesignar e Fechar" at bounding box center [545, 431] width 140 height 30
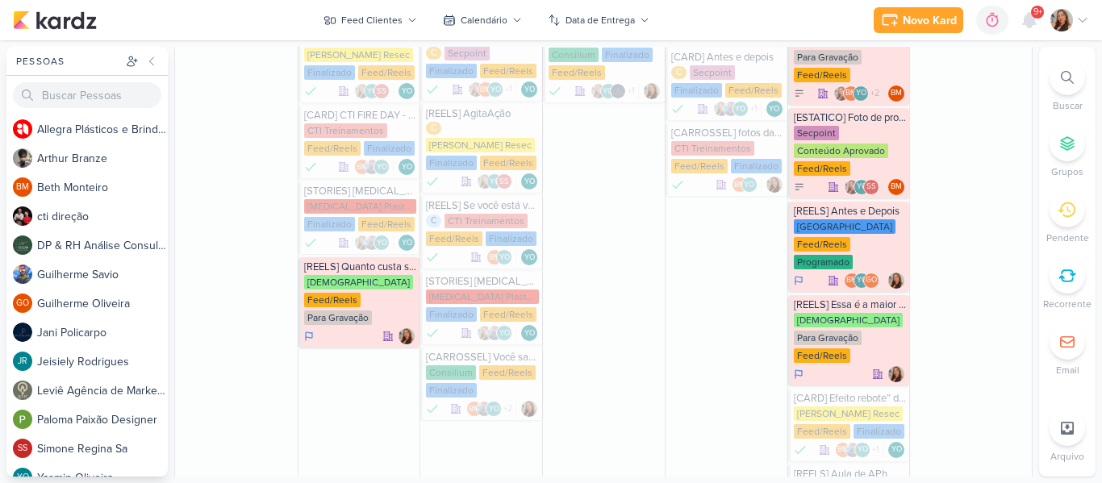
scroll to position [1261, 0]
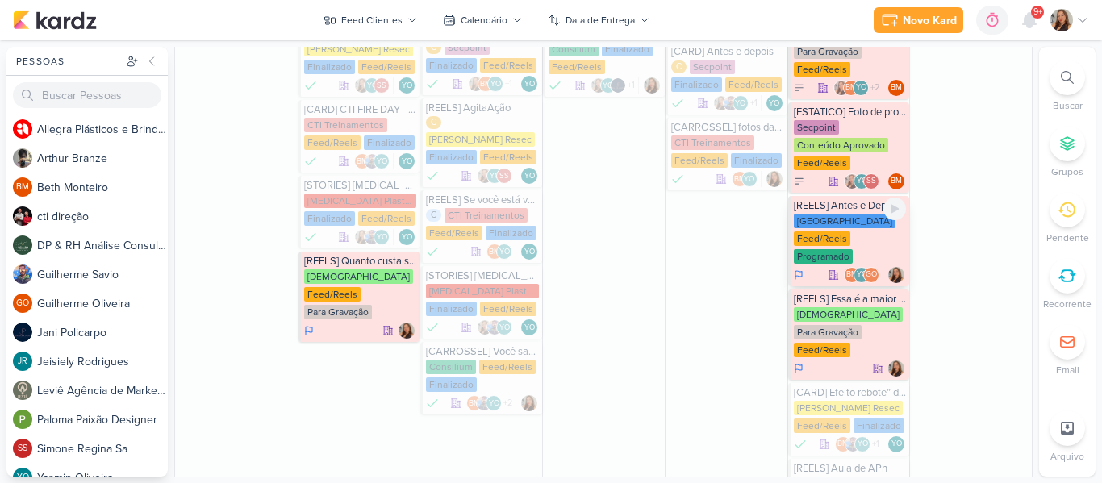
click at [859, 220] on div "[GEOGRAPHIC_DATA] Feed/Reels Programado" at bounding box center [850, 240] width 113 height 52
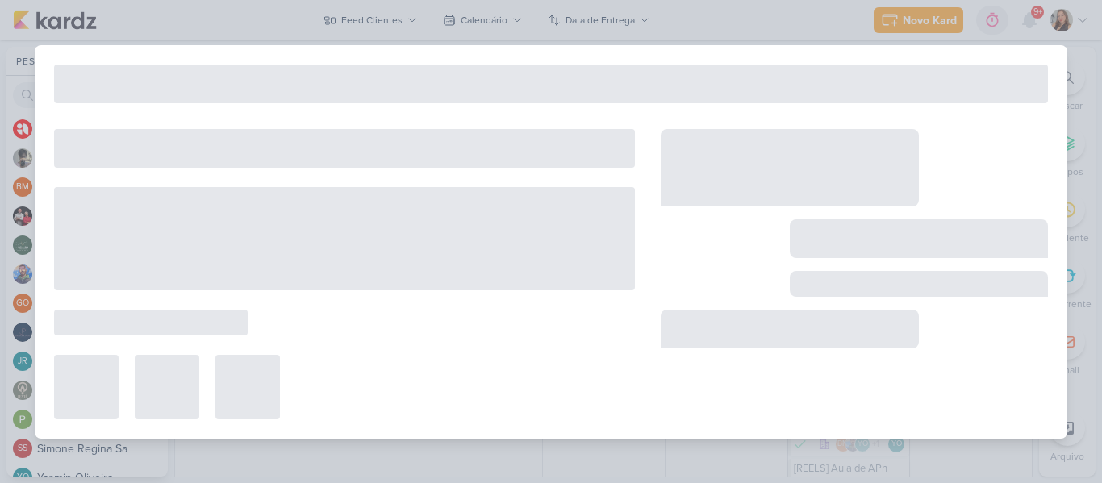
type input "[REELS] Antes e Depois"
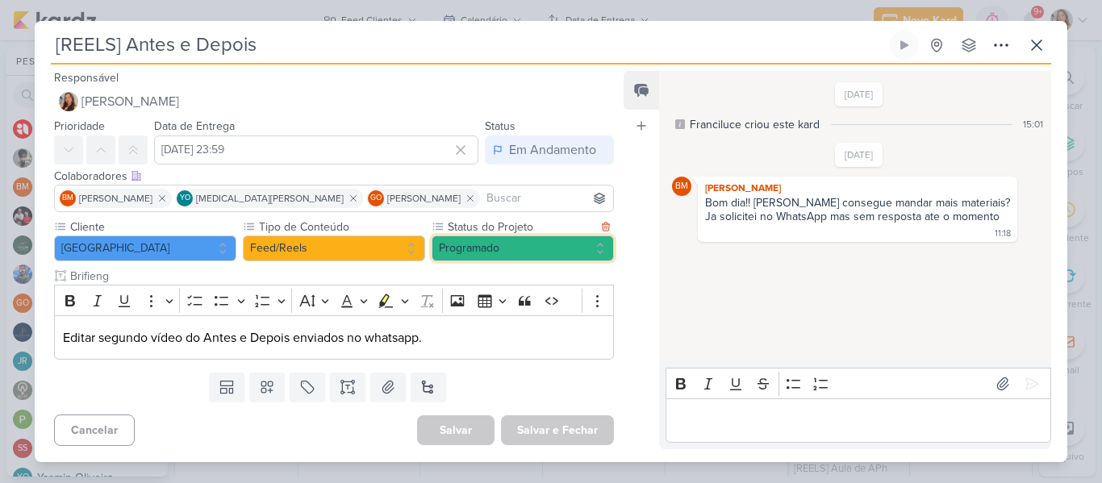
click at [490, 255] on button "Programado" at bounding box center [523, 249] width 182 height 26
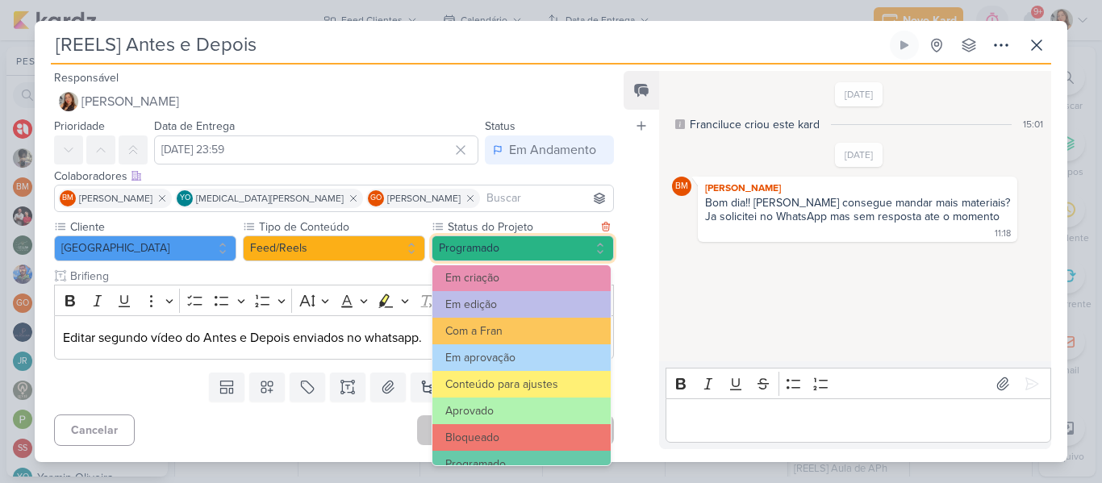
scroll to position [182, 0]
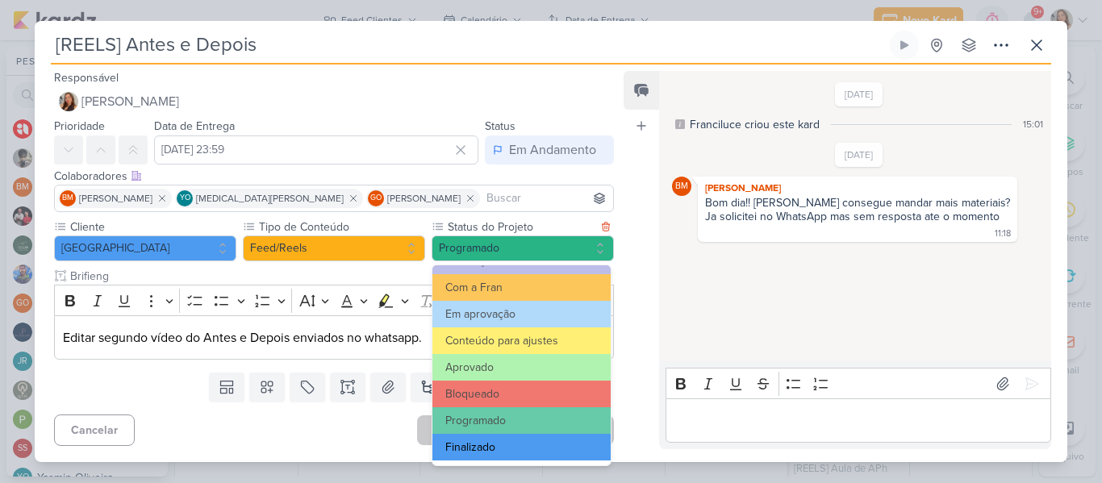
click at [541, 445] on button "Finalizado" at bounding box center [522, 447] width 178 height 27
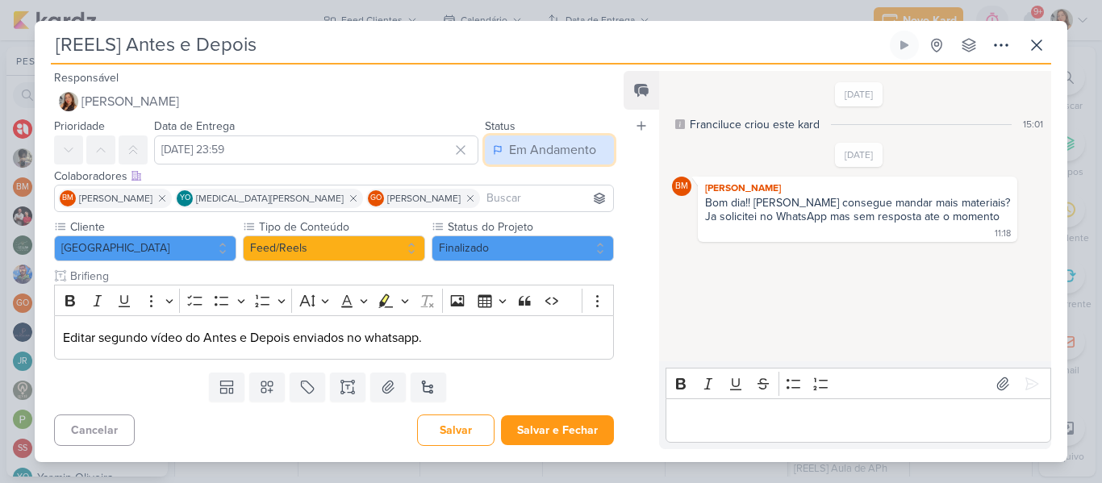
click at [501, 163] on button "Em Andamento" at bounding box center [549, 150] width 129 height 29
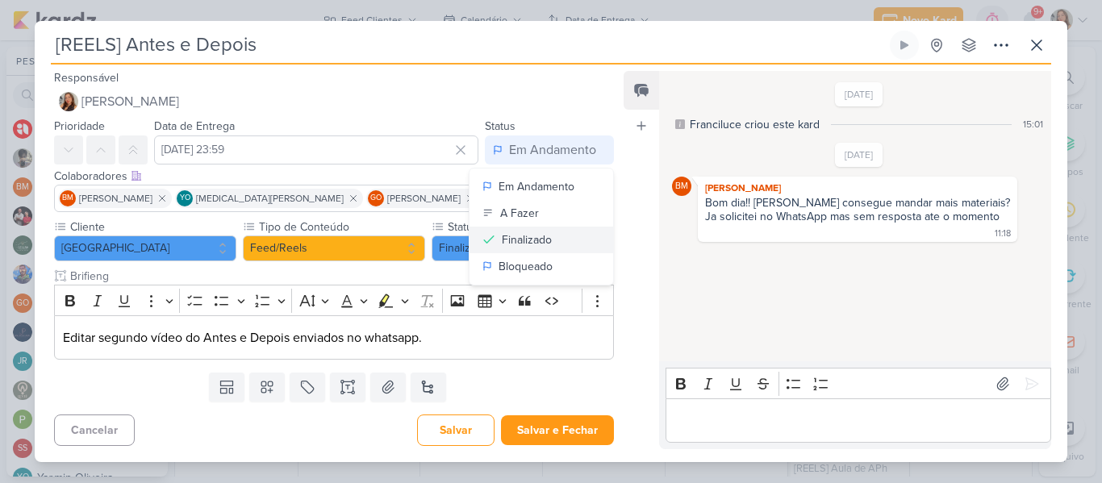
click at [517, 236] on div "Finalizado" at bounding box center [527, 240] width 50 height 17
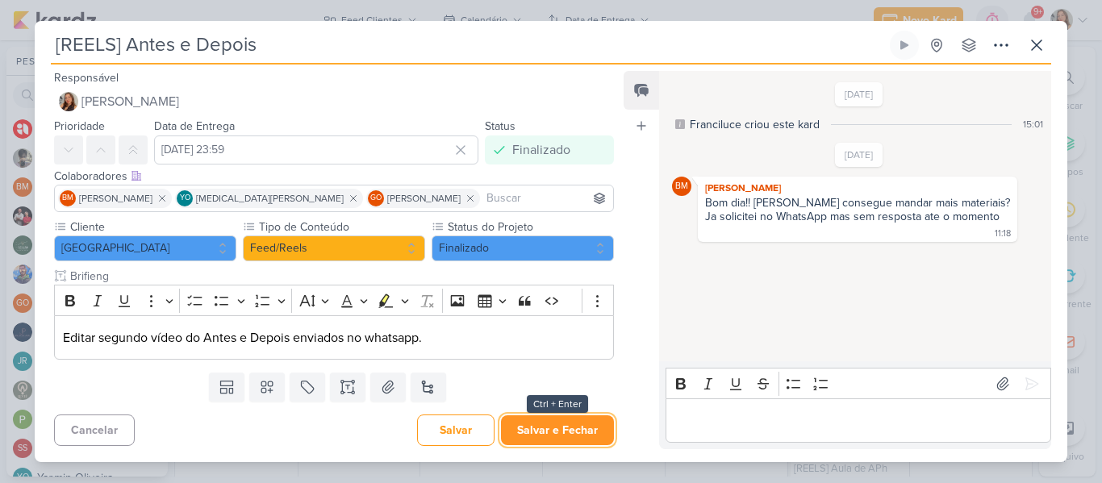
click at [549, 433] on button "Salvar e Fechar" at bounding box center [557, 431] width 113 height 30
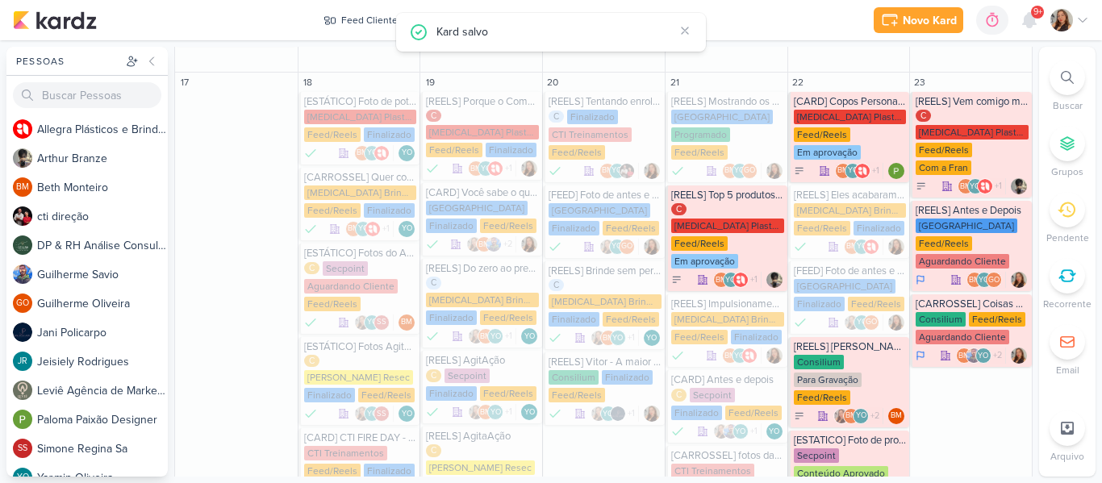
scroll to position [921, 0]
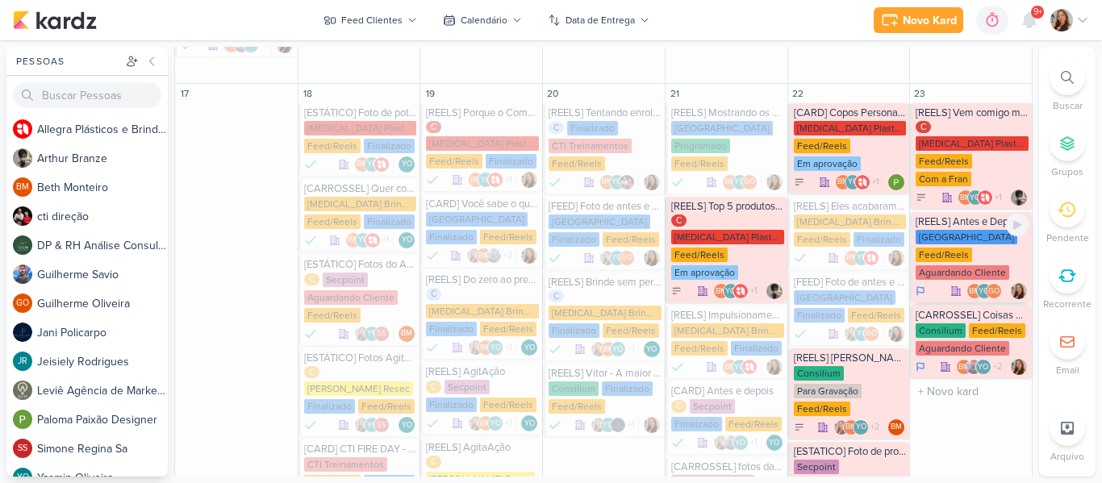
click at [955, 230] on div "[GEOGRAPHIC_DATA]" at bounding box center [967, 237] width 102 height 15
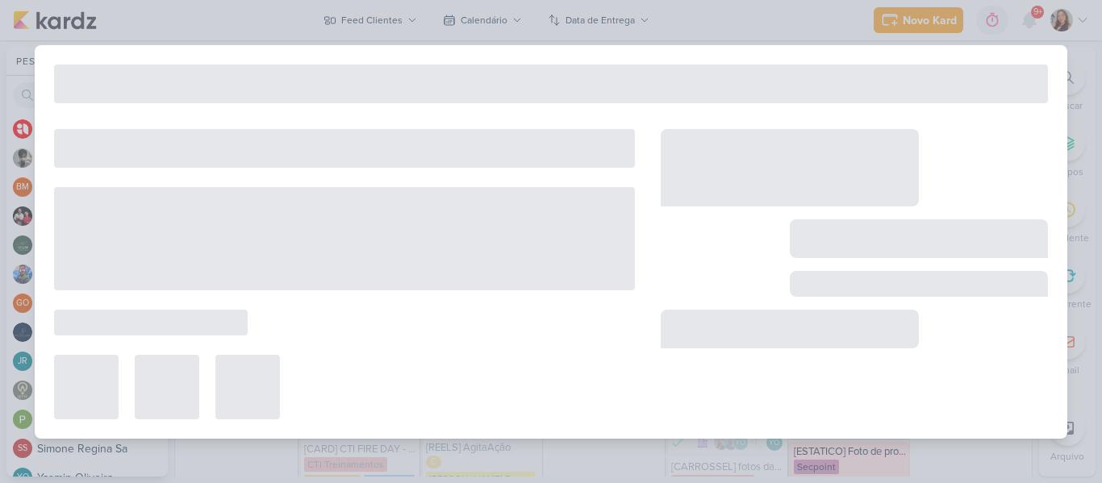
type input "[DATE] 23:59"
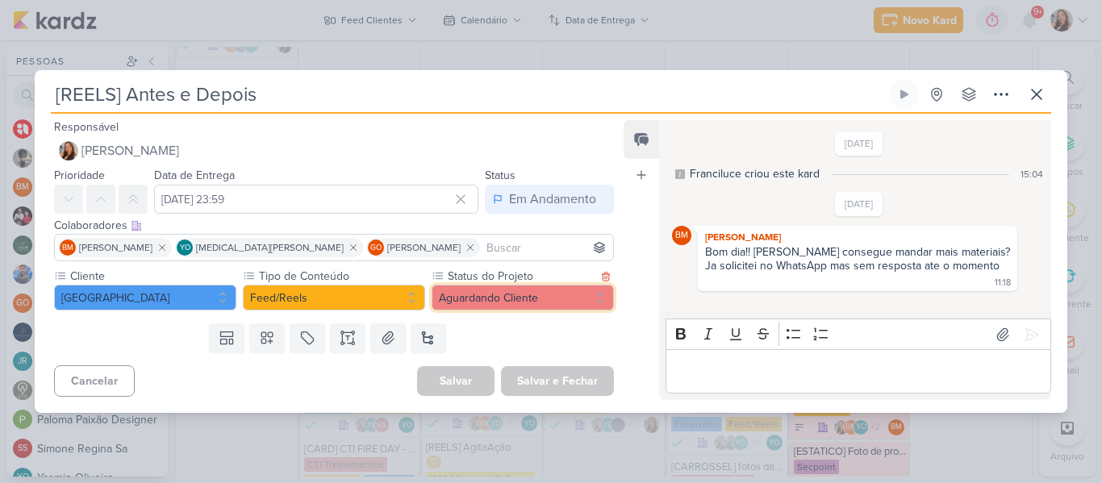
click at [459, 299] on button "Aguardando Cliente" at bounding box center [523, 298] width 182 height 26
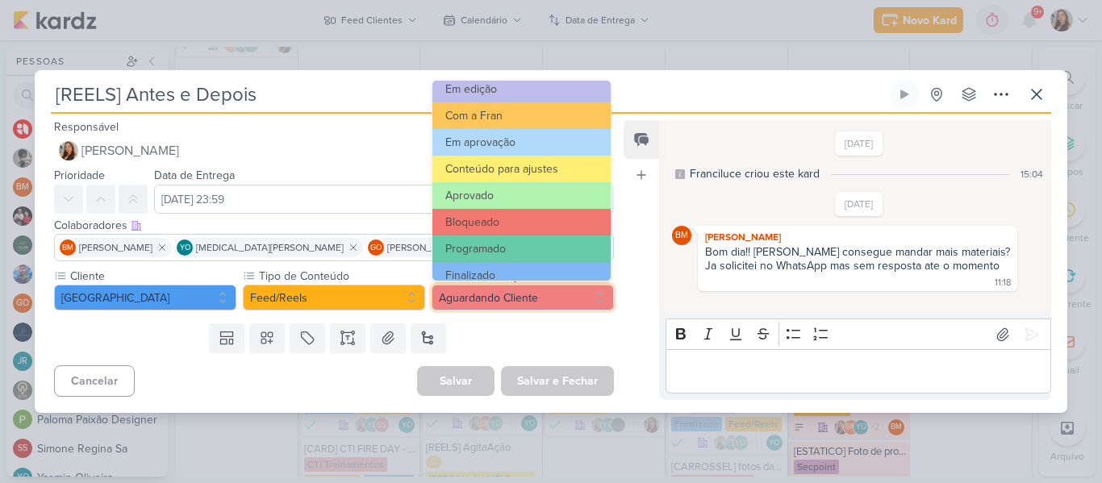
scroll to position [182, 0]
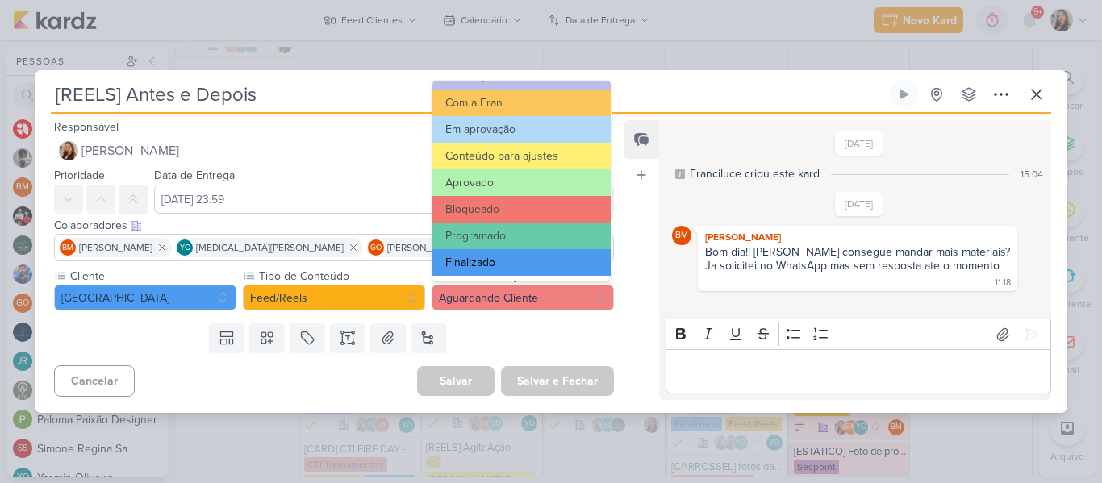
click at [546, 266] on button "Finalizado" at bounding box center [522, 262] width 178 height 27
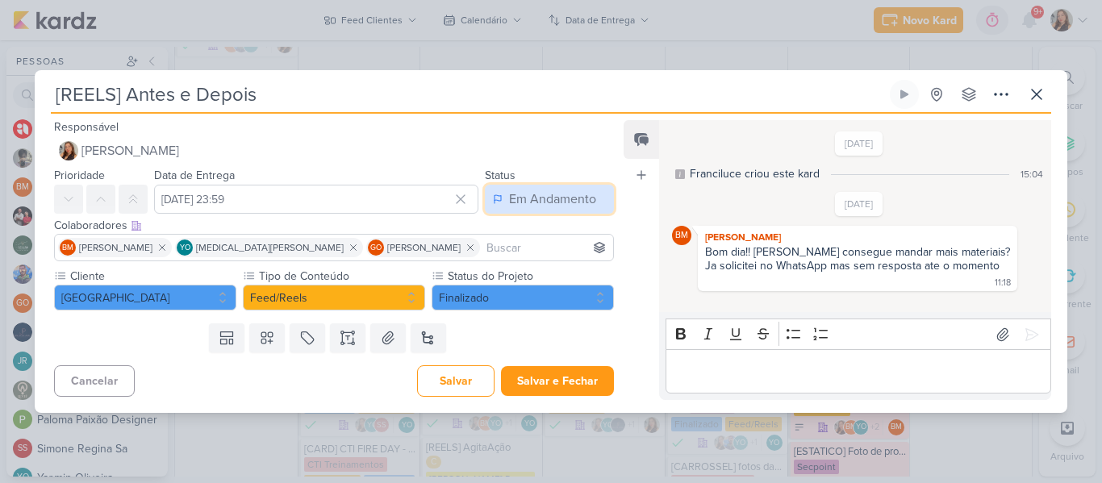
click at [533, 199] on div "Em Andamento" at bounding box center [552, 199] width 87 height 19
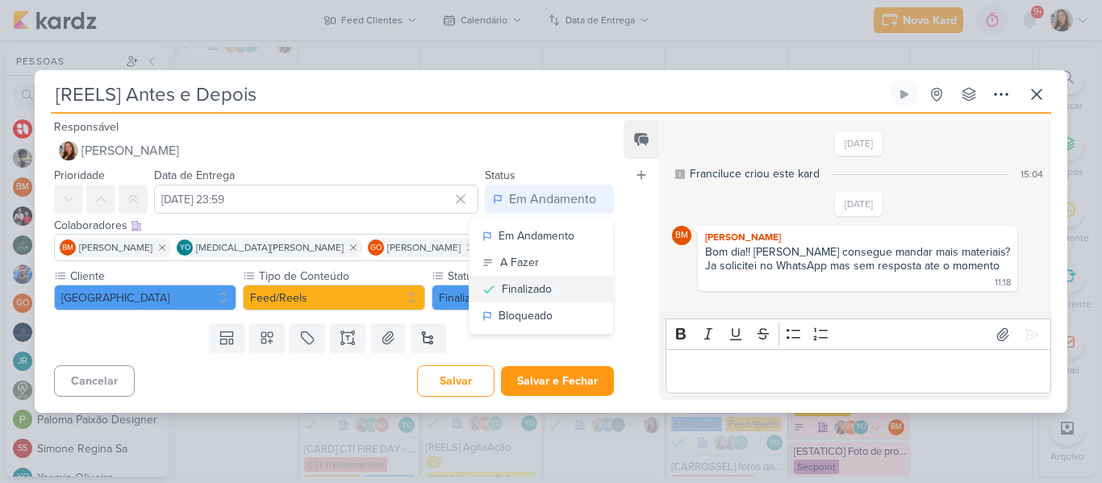
click at [529, 283] on div "Finalizado" at bounding box center [527, 289] width 50 height 17
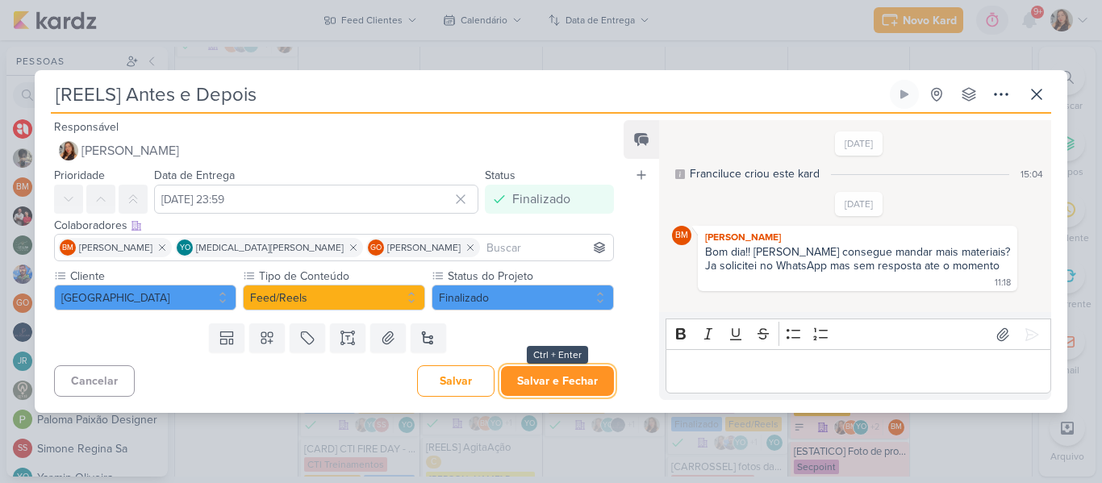
click at [564, 387] on button "Salvar e Fechar" at bounding box center [557, 381] width 113 height 30
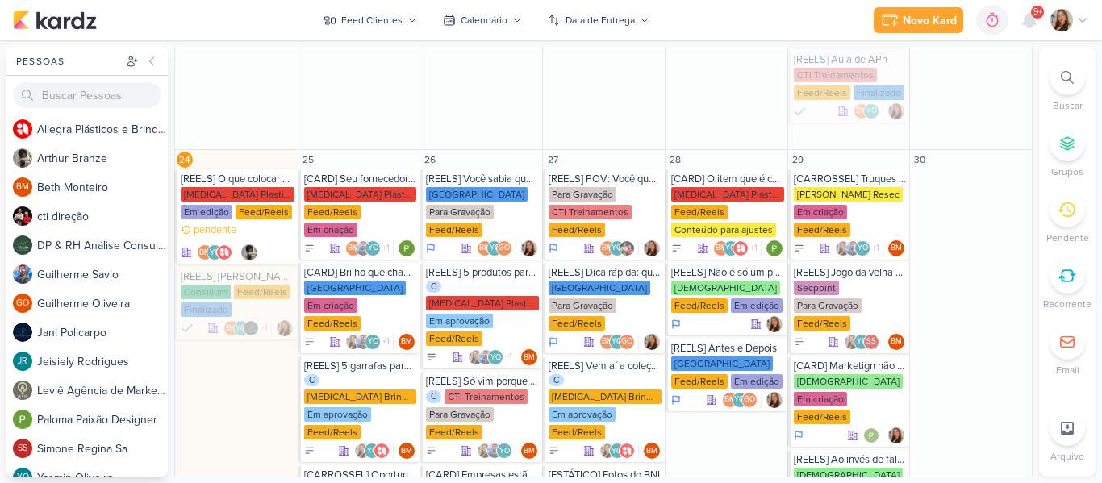
scroll to position [1653, 0]
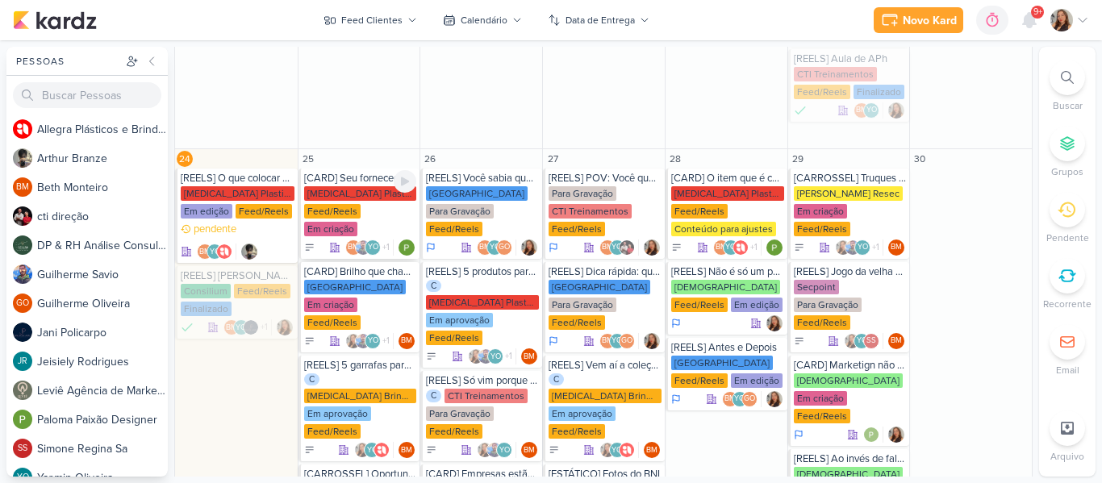
click at [358, 222] on div "Em criação" at bounding box center [330, 229] width 53 height 15
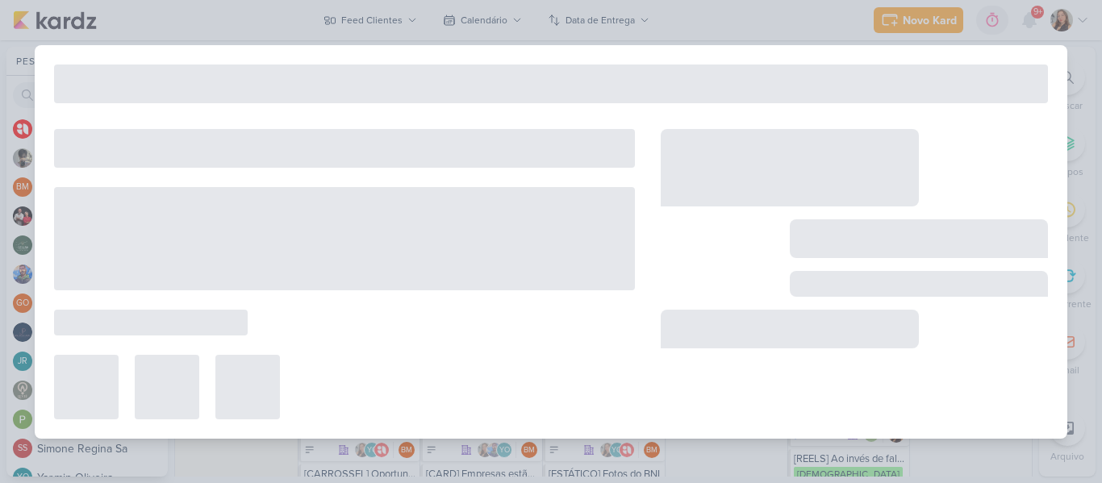
type input "[CARD] Seu fornecedor de brindes vive atrasando?"
type input "[DATE] 23:59"
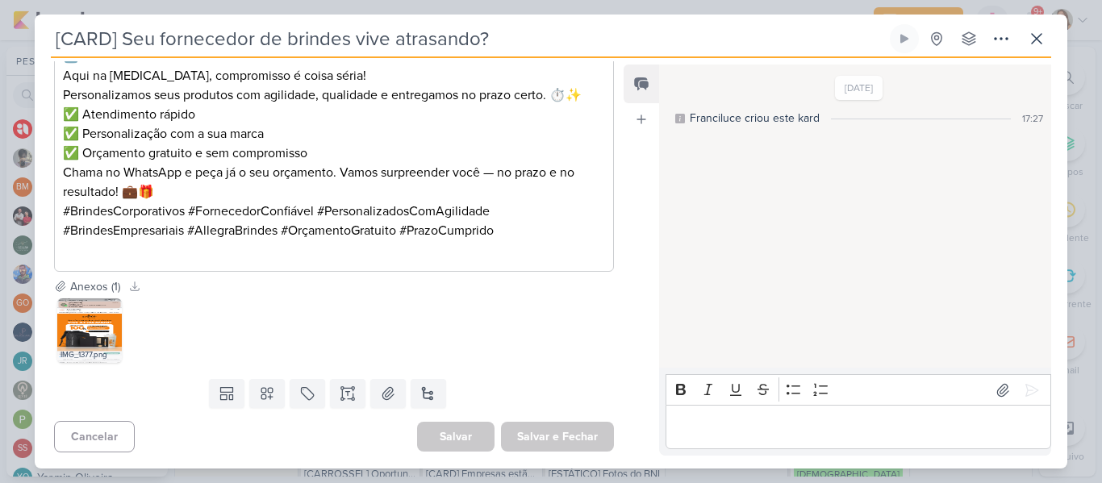
scroll to position [0, 0]
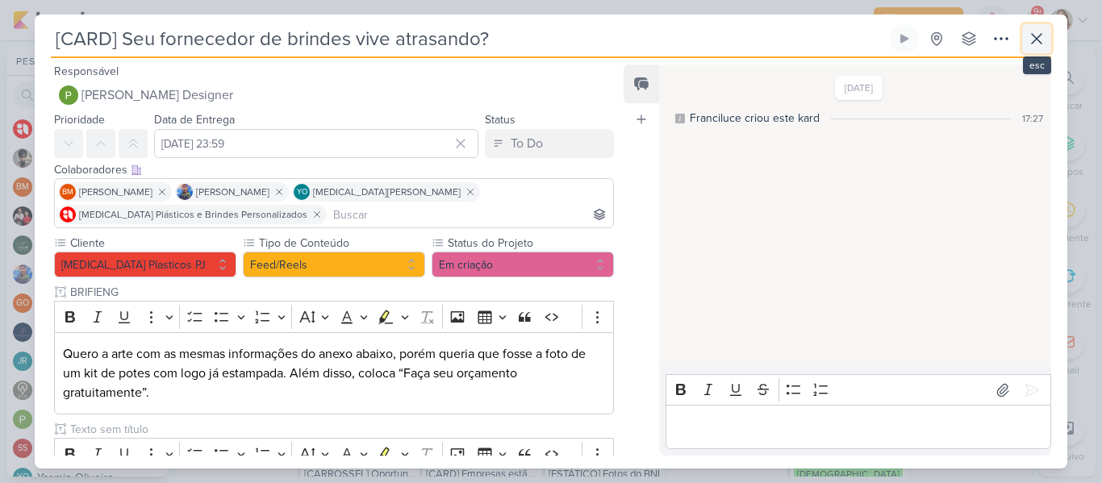
click at [1039, 49] on button at bounding box center [1037, 38] width 29 height 29
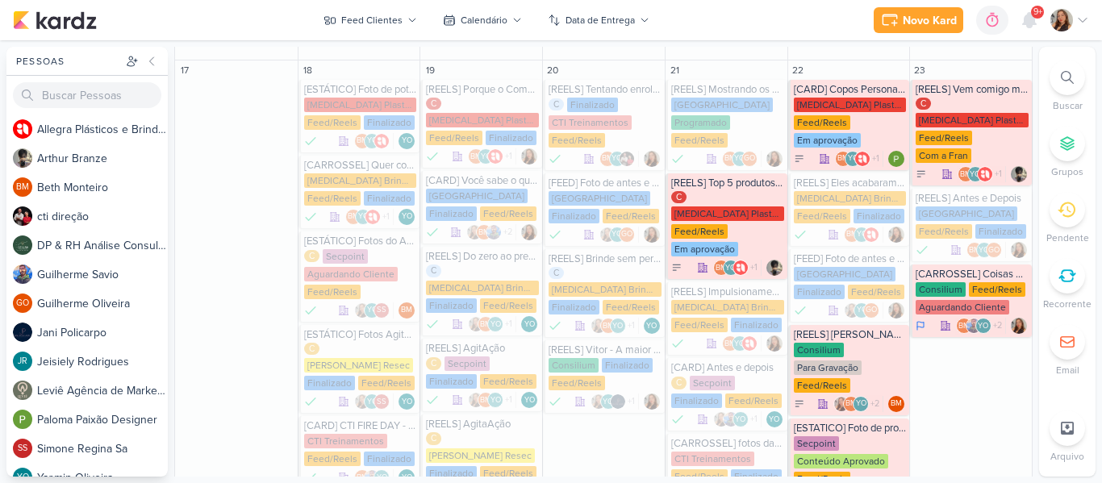
scroll to position [950, 0]
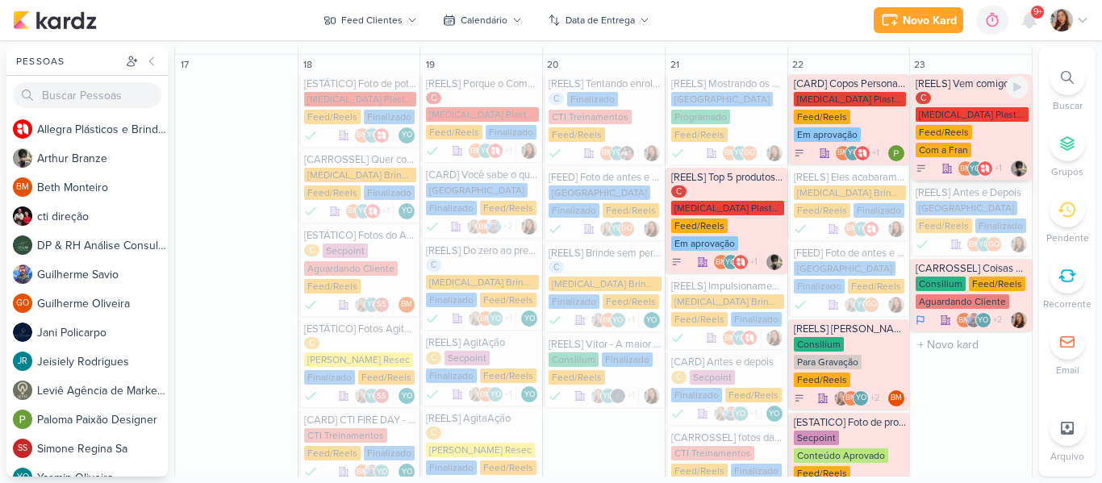
click at [951, 107] on div "[MEDICAL_DATA] Plasticos PJ" at bounding box center [972, 114] width 113 height 15
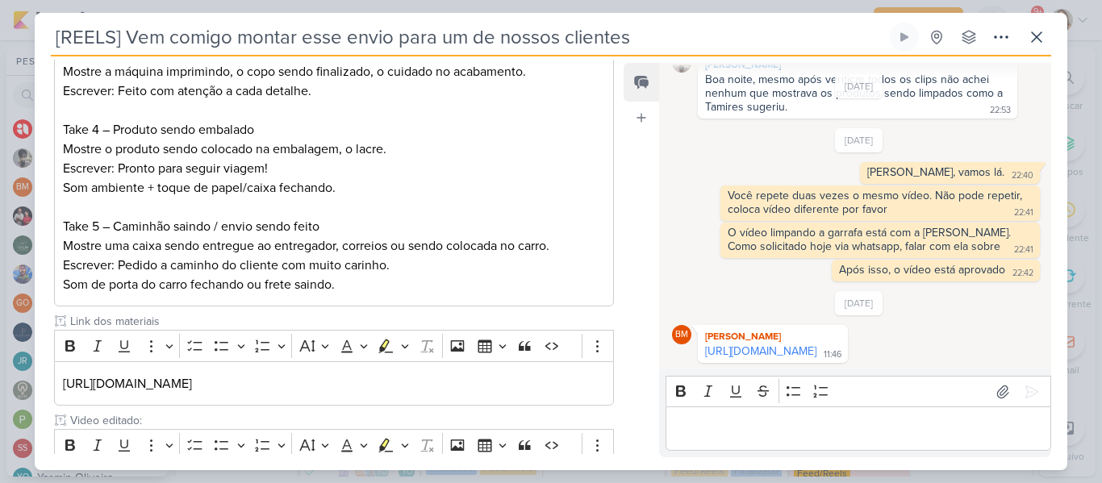
scroll to position [616, 0]
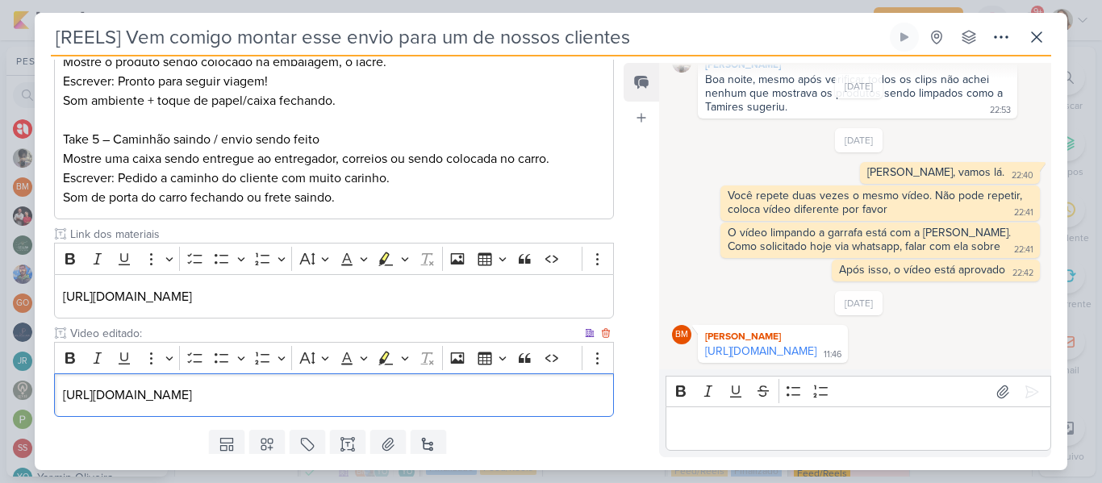
drag, startPoint x: 58, startPoint y: 393, endPoint x: 598, endPoint y: 413, distance: 540.3
click at [598, 413] on div "[URL][DOMAIN_NAME]" at bounding box center [334, 396] width 560 height 44
copy p "[URL][DOMAIN_NAME]"
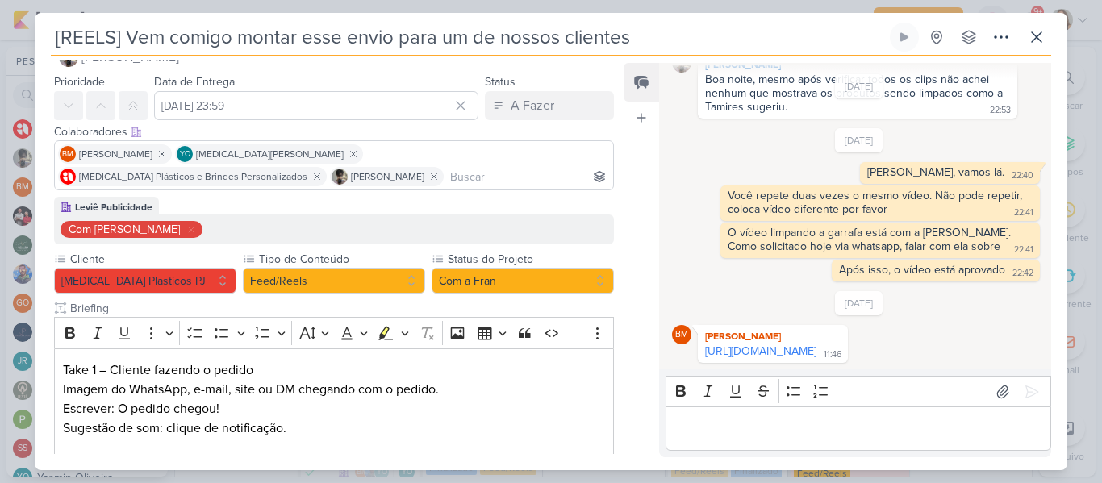
scroll to position [31, 0]
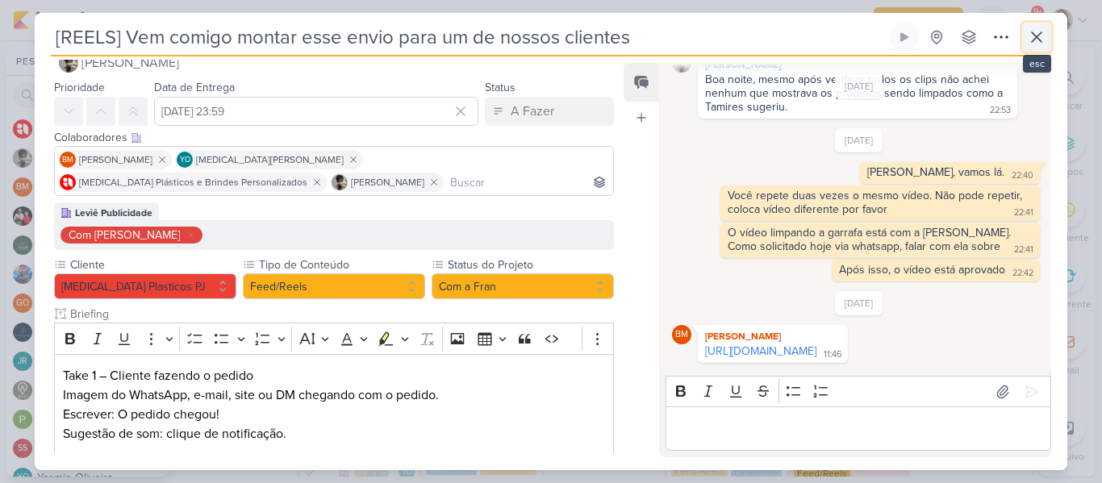
click at [1046, 37] on icon at bounding box center [1036, 36] width 19 height 19
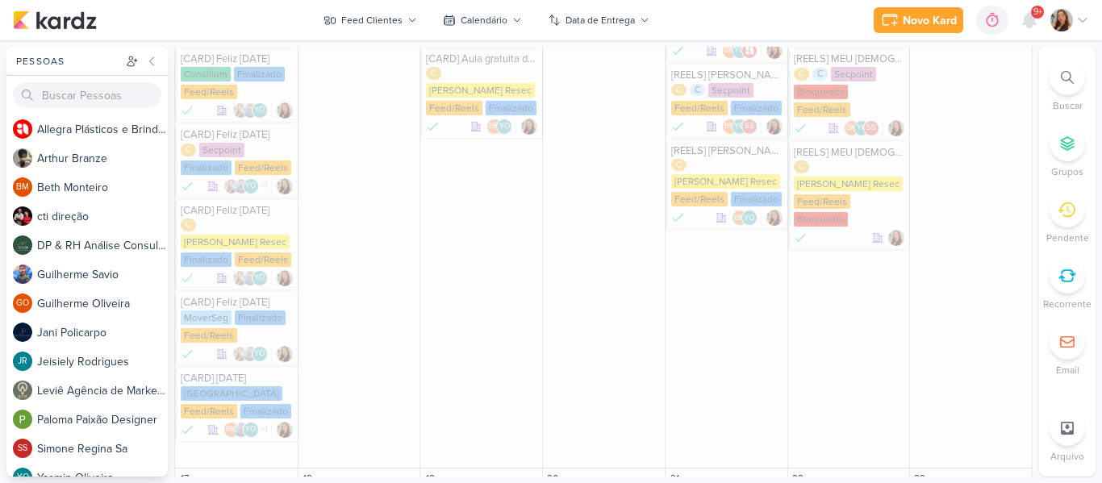
scroll to position [645, 0]
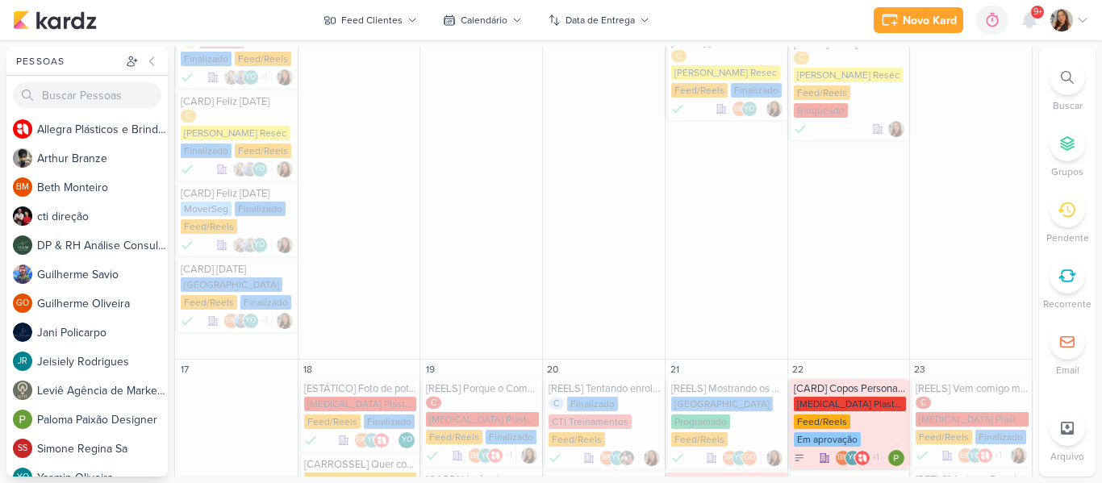
click at [1031, 183] on div "Pessoas Pessoas A l l e g r a P l á s t i c o s e B r i n d e s P e r s o n a l…" at bounding box center [551, 262] width 1102 height 430
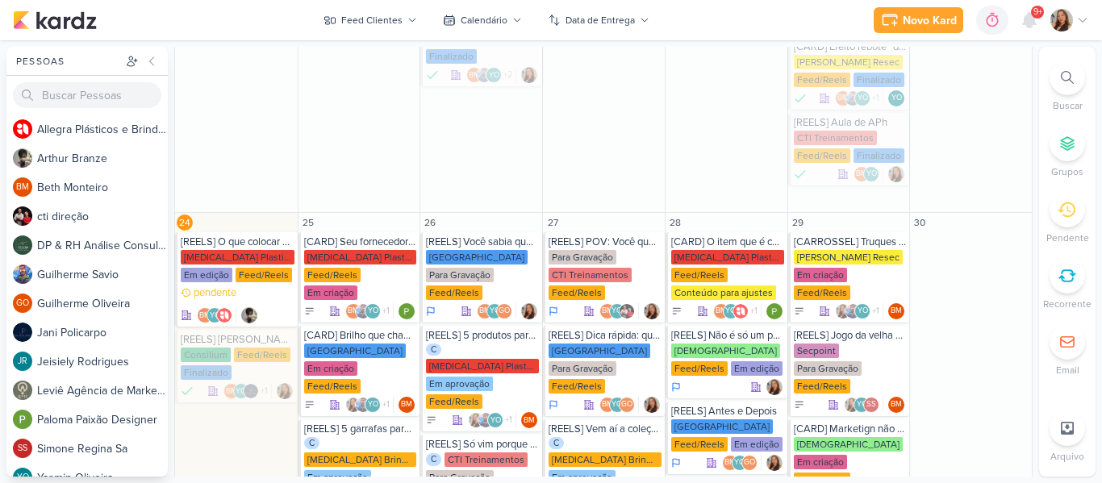
scroll to position [1600, 0]
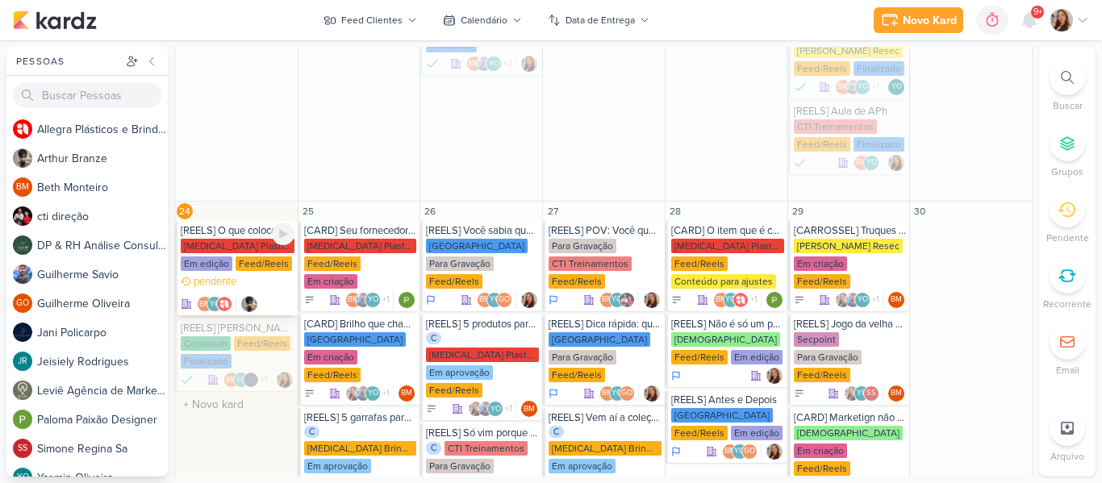
click at [224, 239] on div "[MEDICAL_DATA] Plasticos PJ" at bounding box center [238, 246] width 114 height 15
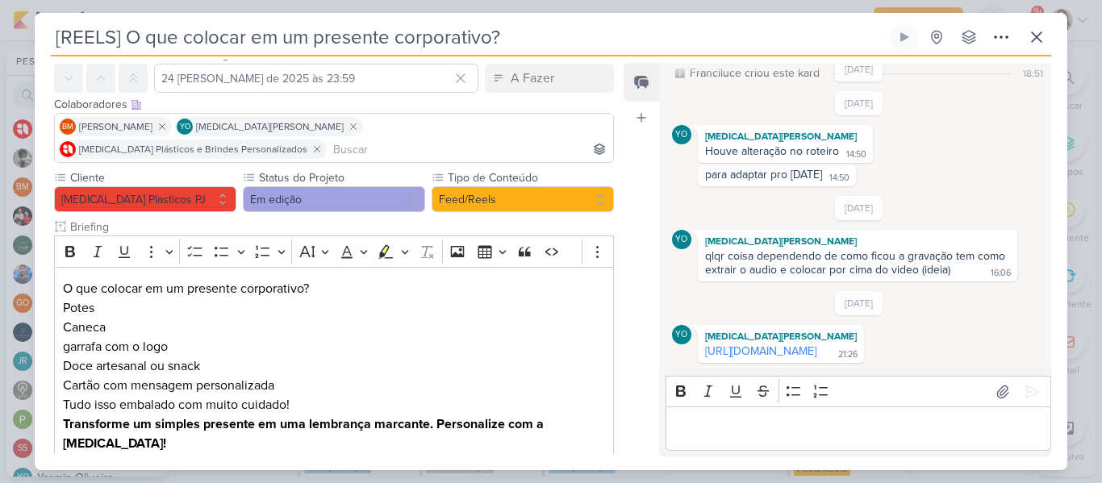
scroll to position [0, 0]
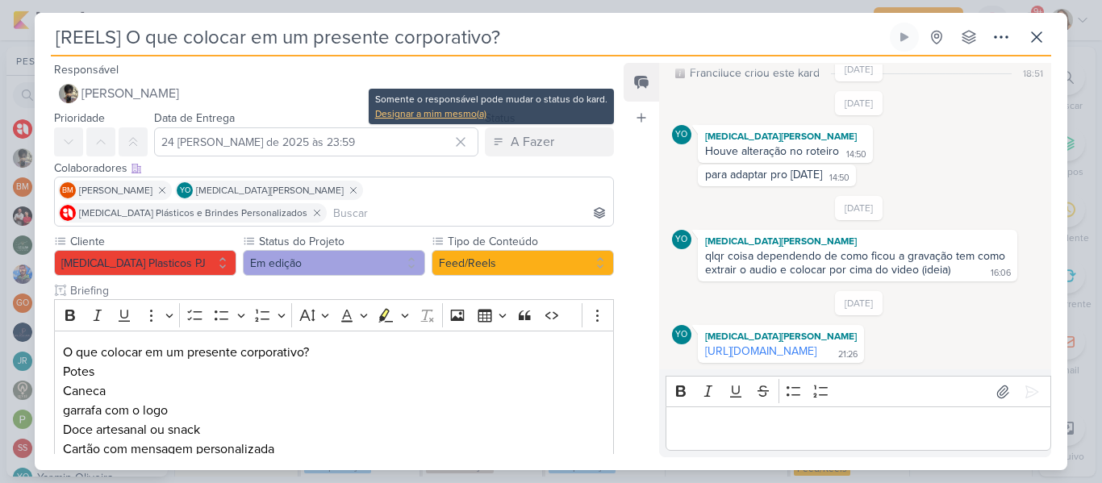
click at [453, 111] on div "Designar a mim mesmo(a)" at bounding box center [491, 114] width 232 height 15
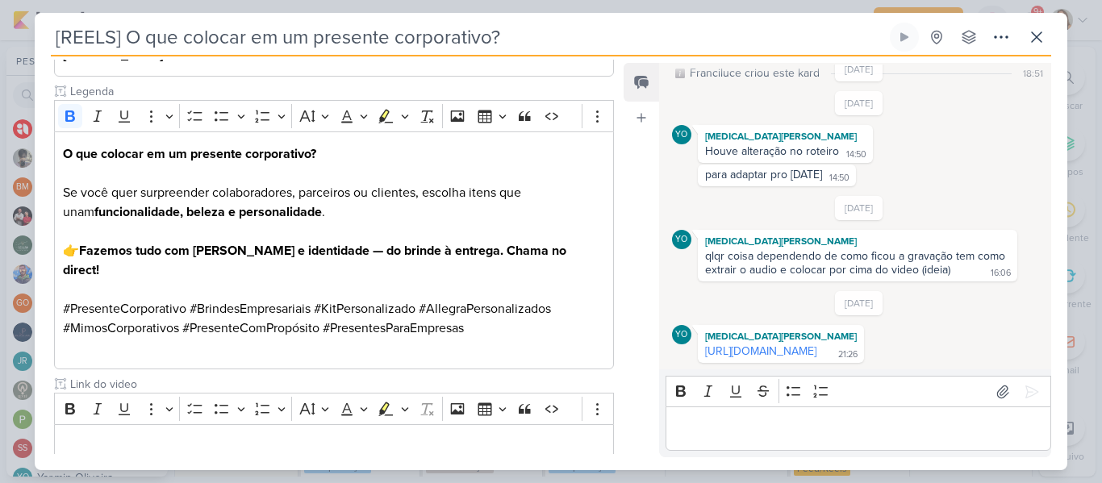
scroll to position [495, 0]
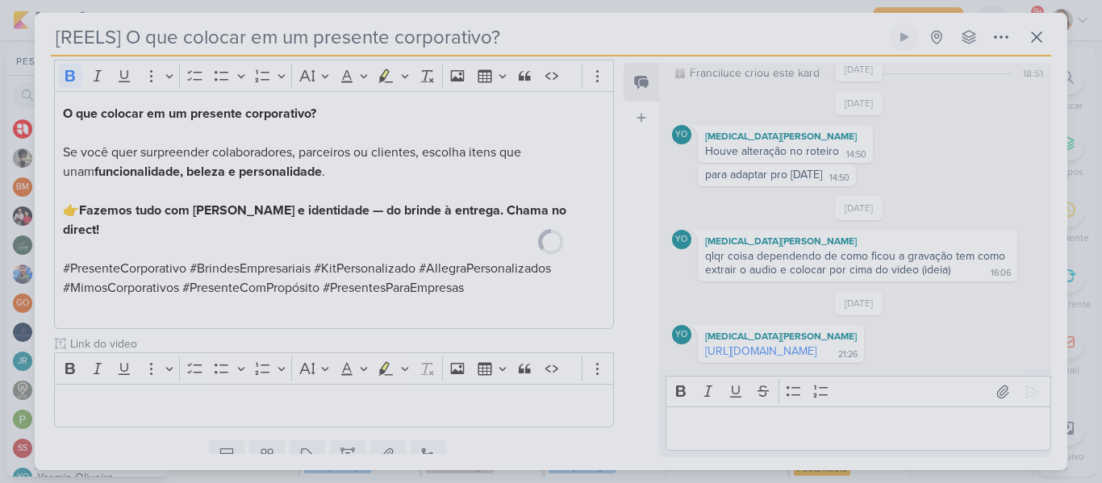
scroll to position [0, 0]
